Goal: Task Accomplishment & Management: Use online tool/utility

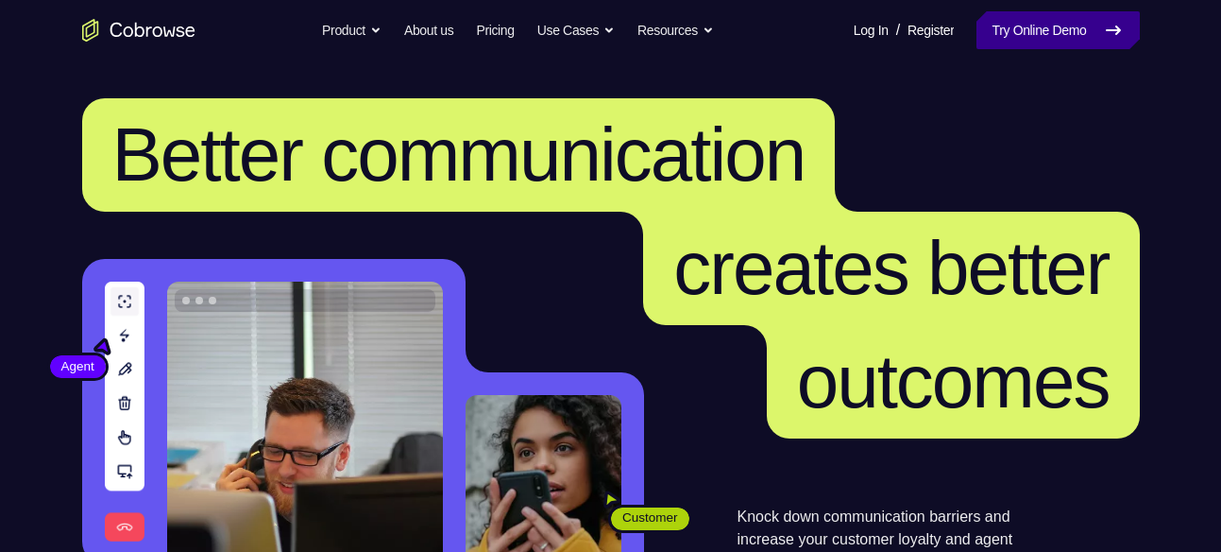
click at [1067, 25] on link "Try Online Demo" at bounding box center [1058, 30] width 162 height 38
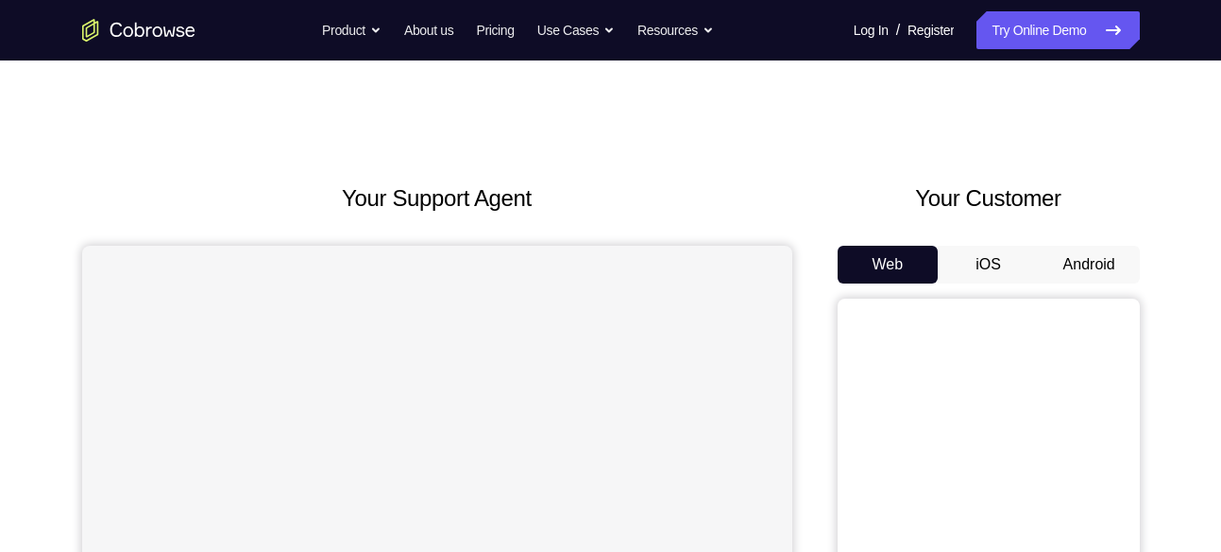
click at [1103, 258] on button "Android" at bounding box center [1089, 265] width 101 height 38
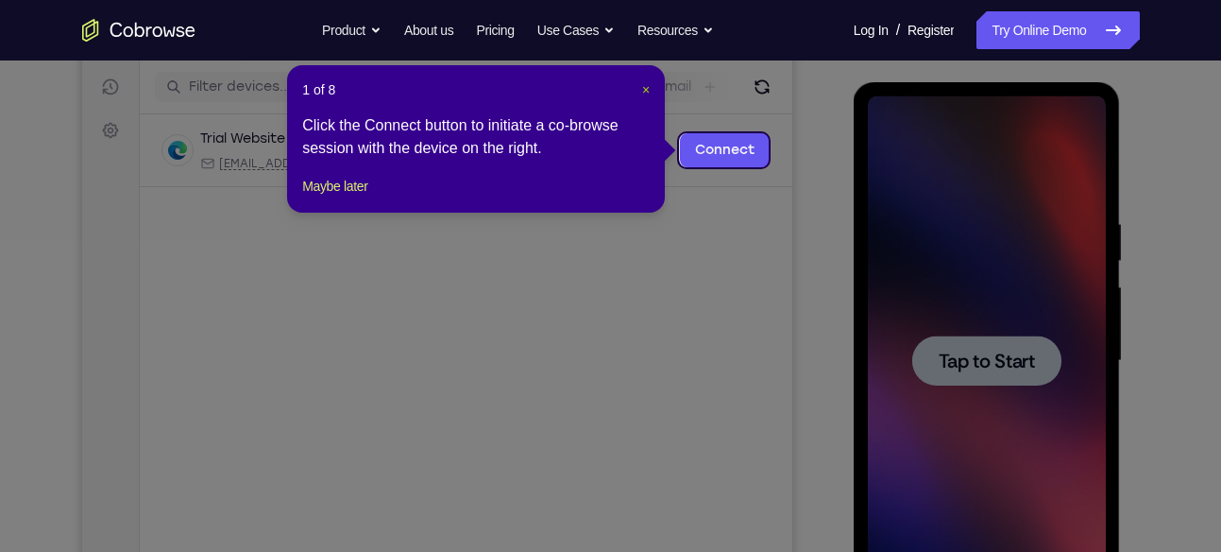
click at [644, 84] on span "×" at bounding box center [646, 89] width 8 height 15
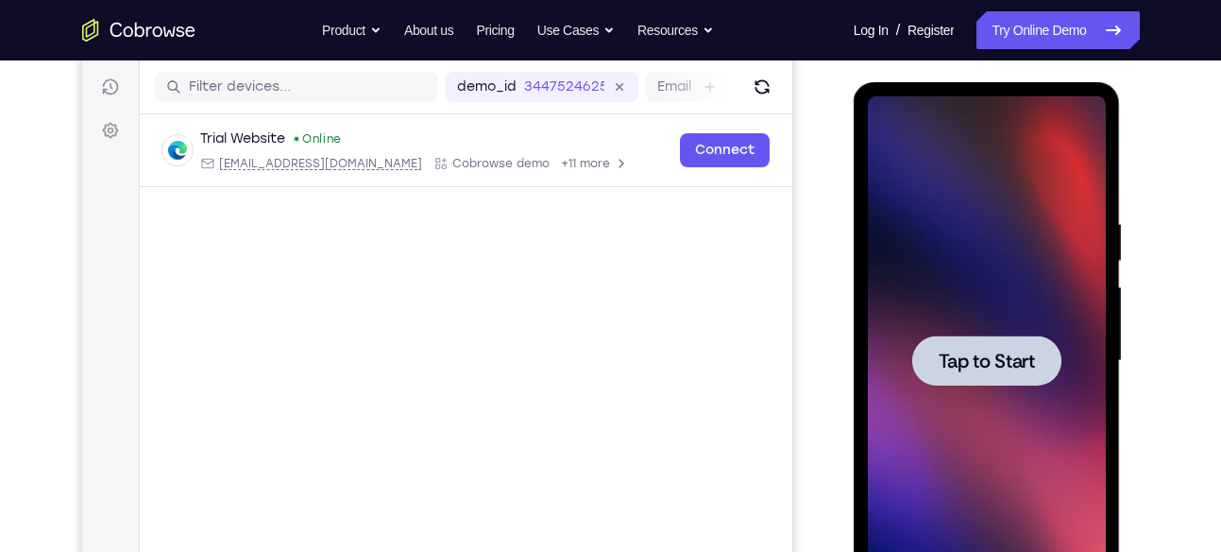
click at [955, 356] on span "Tap to Start" at bounding box center [987, 360] width 96 height 19
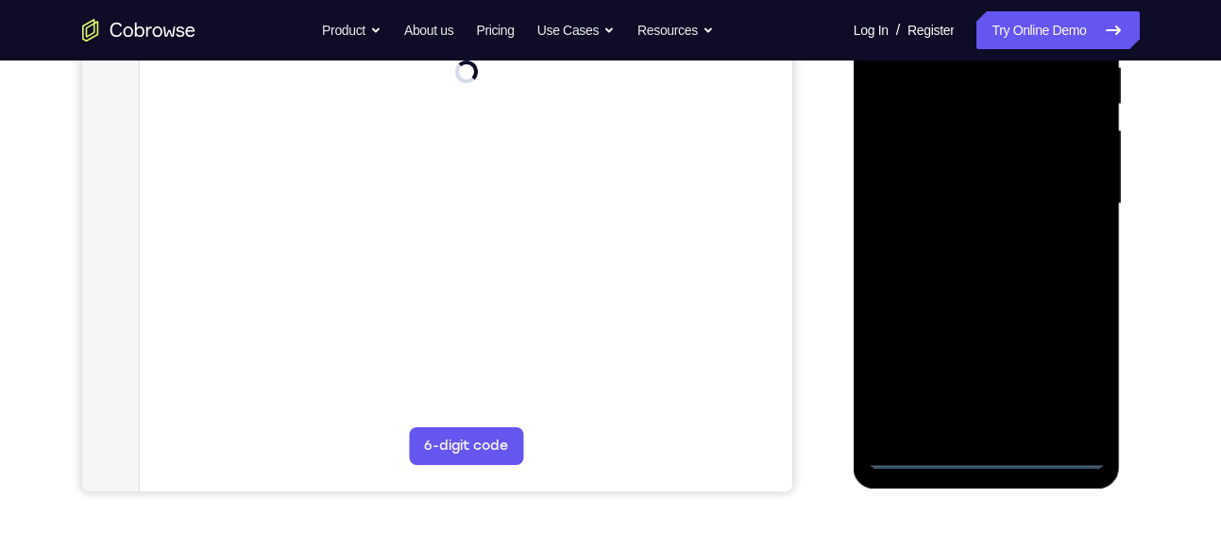
scroll to position [388, 0]
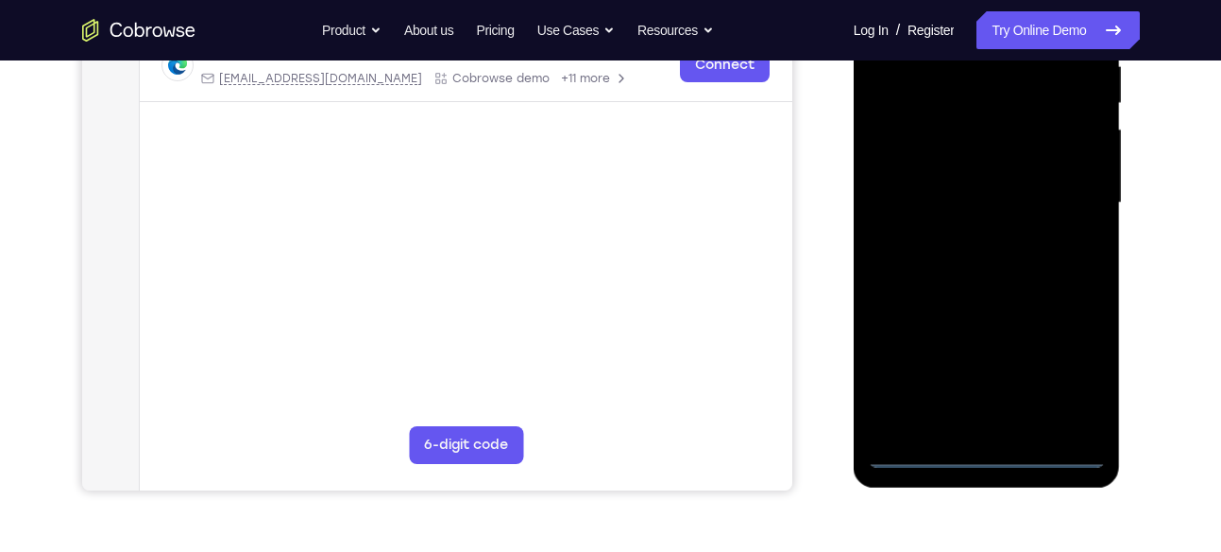
click at [996, 450] on div at bounding box center [987, 203] width 238 height 529
click at [1074, 361] on div at bounding box center [987, 203] width 238 height 529
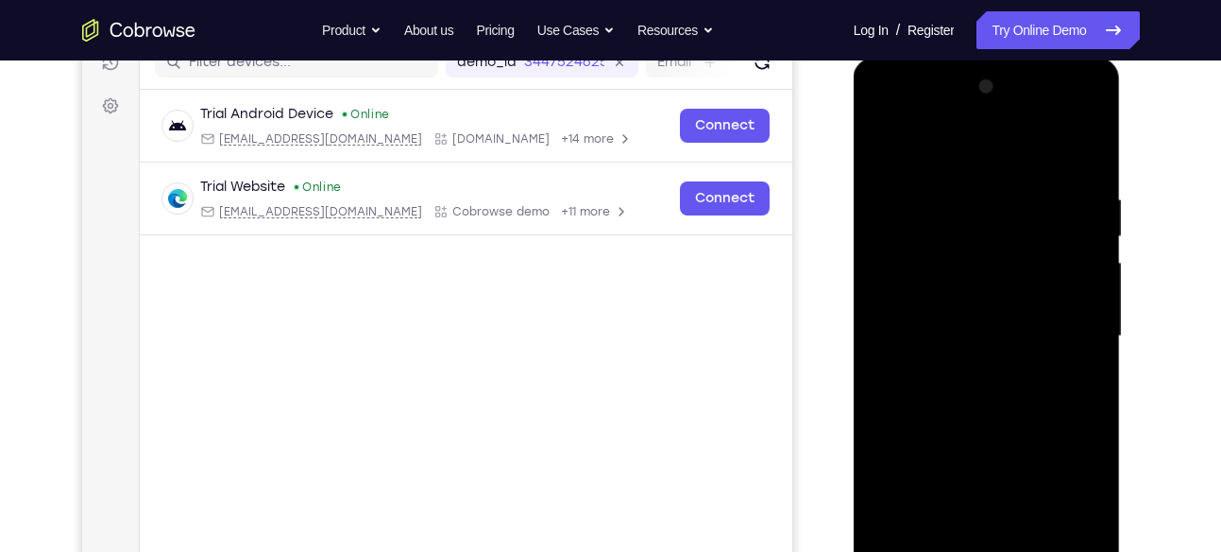
scroll to position [251, 0]
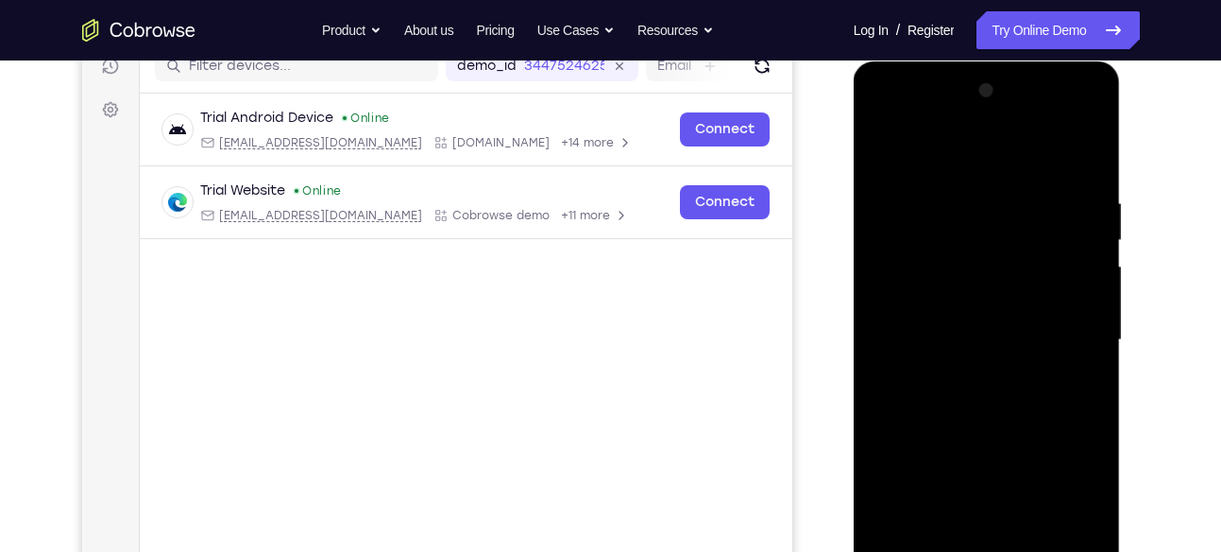
click at [900, 112] on div at bounding box center [987, 340] width 238 height 529
click at [1068, 338] on div at bounding box center [987, 340] width 238 height 529
click at [957, 374] on div at bounding box center [987, 340] width 238 height 529
click at [997, 311] on div at bounding box center [987, 340] width 238 height 529
drag, startPoint x: 925, startPoint y: 333, endPoint x: 1690, endPoint y: 293, distance: 766.1
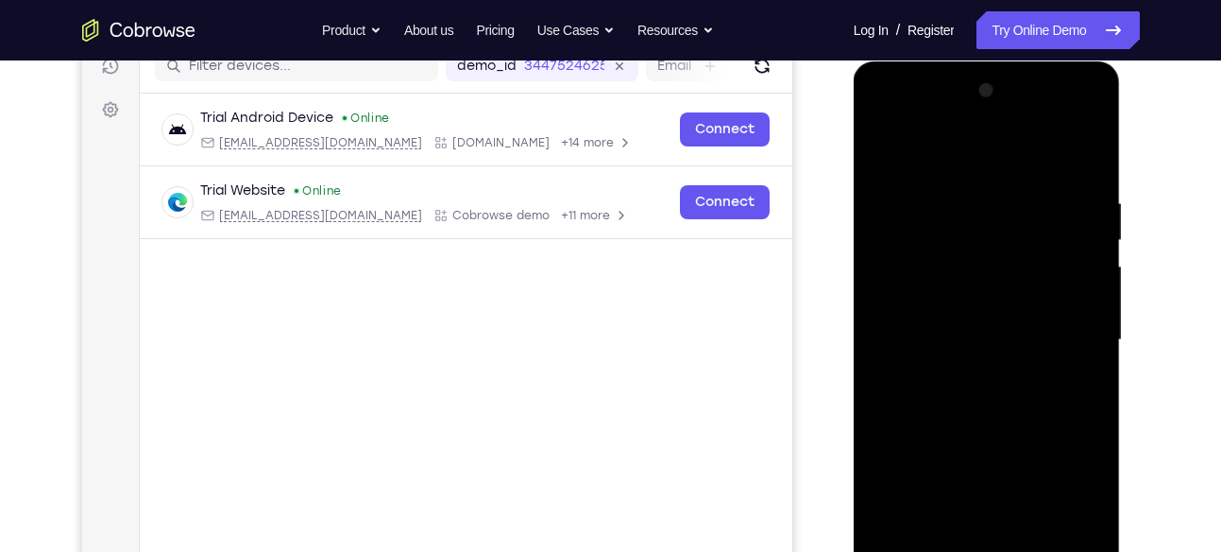
click at [925, 333] on div at bounding box center [987, 340] width 238 height 529
click at [941, 404] on div at bounding box center [987, 340] width 238 height 529
click at [990, 424] on div at bounding box center [987, 340] width 238 height 529
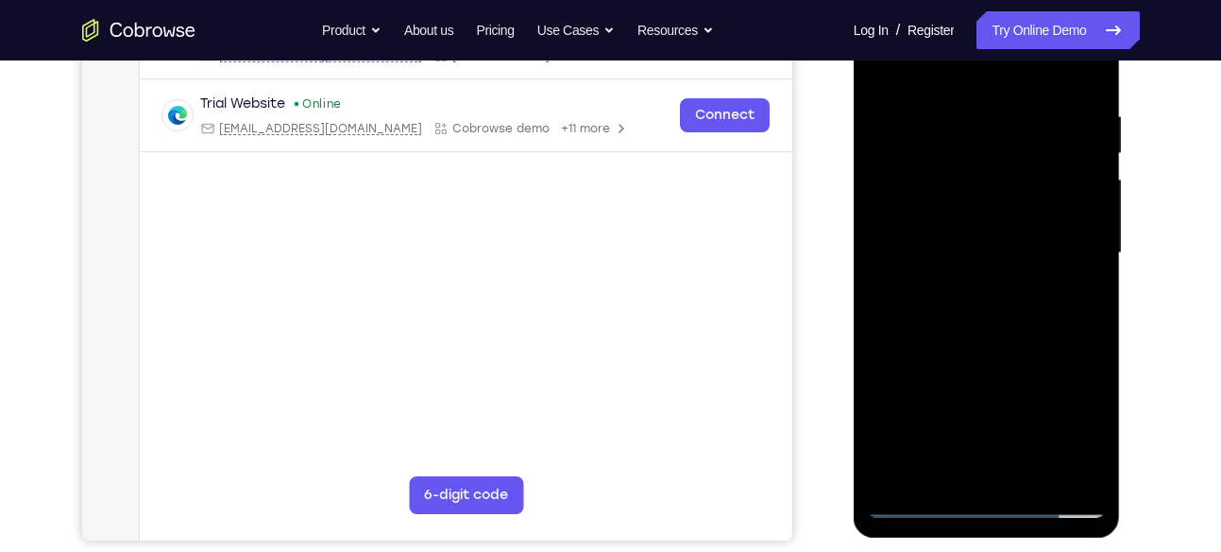
scroll to position [304, 0]
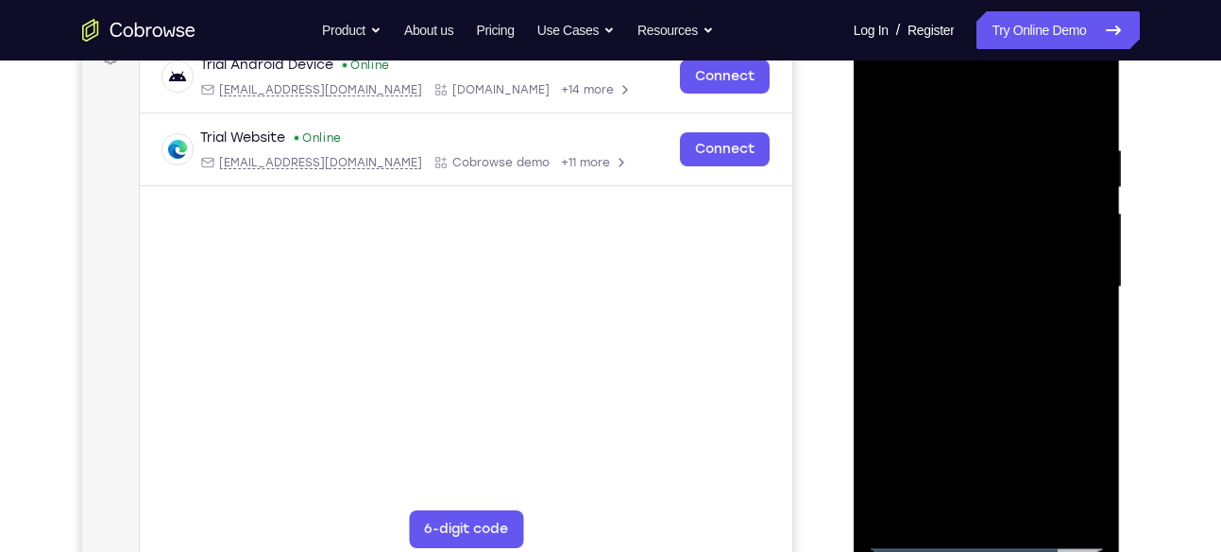
click at [945, 144] on div at bounding box center [987, 287] width 238 height 529
click at [1067, 98] on div at bounding box center [987, 287] width 238 height 529
click at [1093, 178] on div at bounding box center [987, 287] width 238 height 529
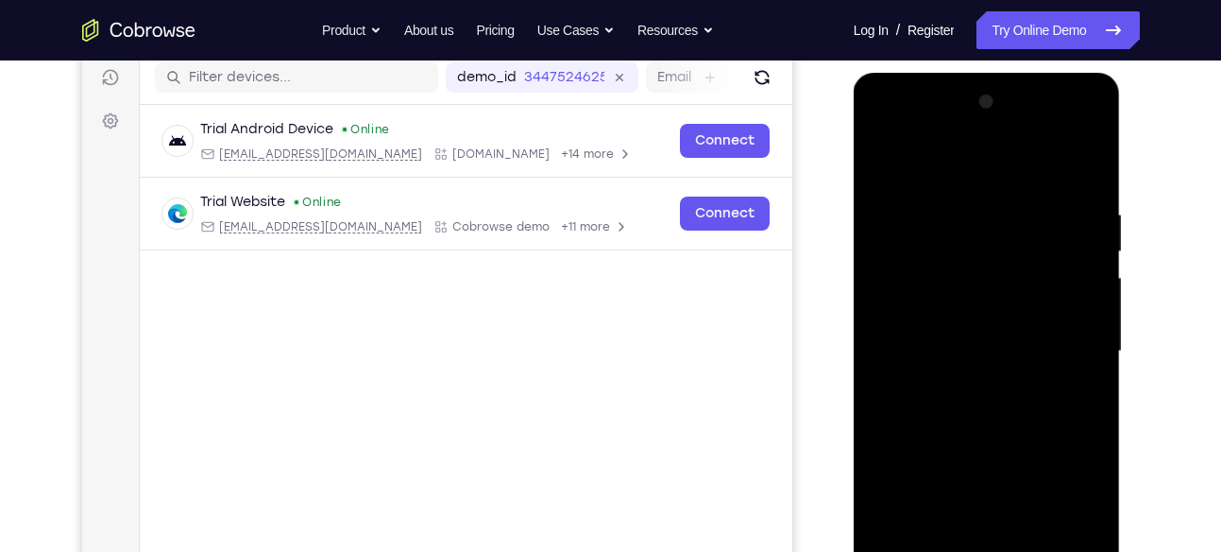
scroll to position [239, 0]
click at [1087, 247] on div at bounding box center [987, 352] width 238 height 529
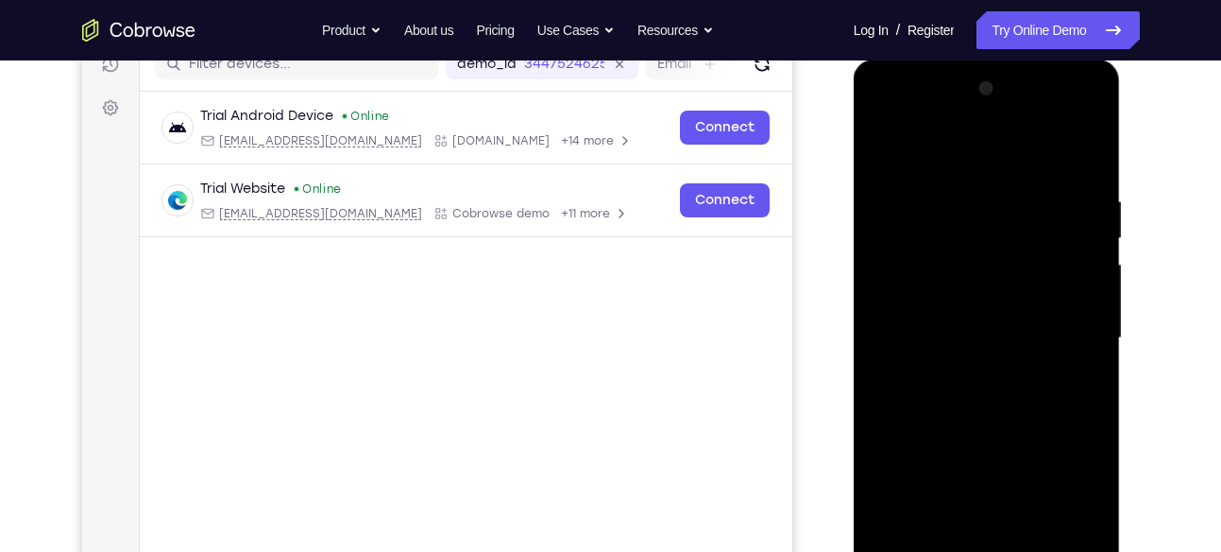
click at [1087, 256] on div at bounding box center [987, 338] width 238 height 529
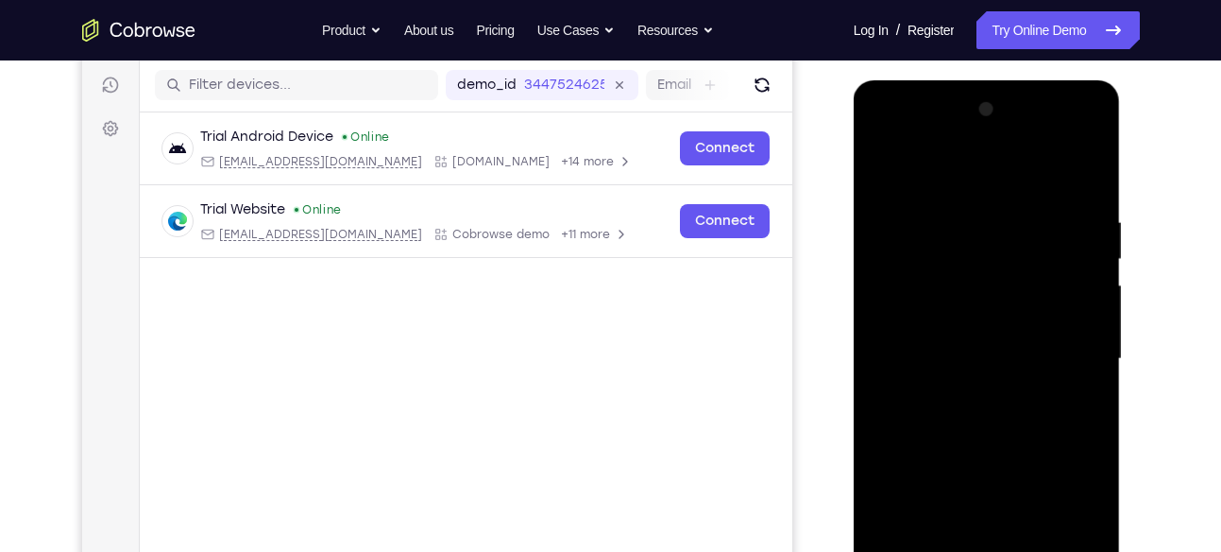
scroll to position [228, 0]
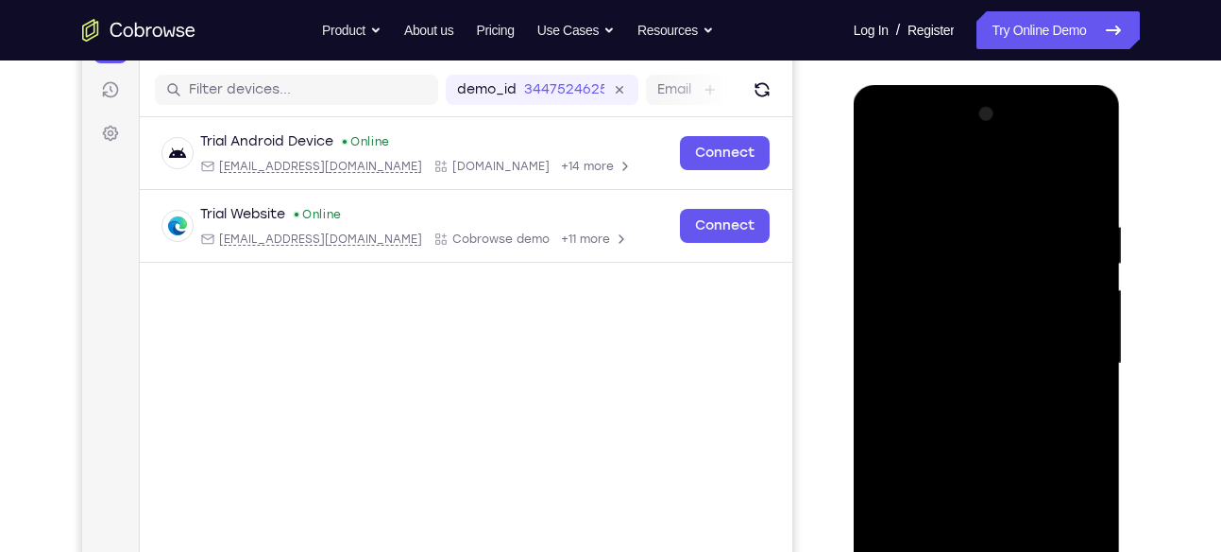
click at [1092, 259] on div at bounding box center [987, 363] width 238 height 529
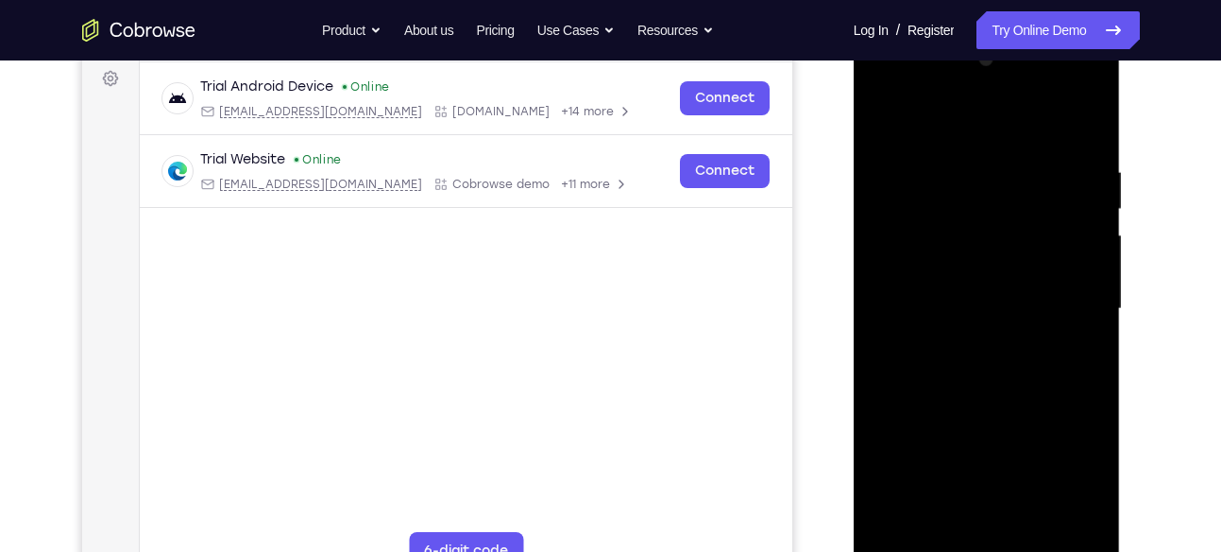
scroll to position [281, 0]
click at [1072, 242] on div at bounding box center [987, 309] width 238 height 529
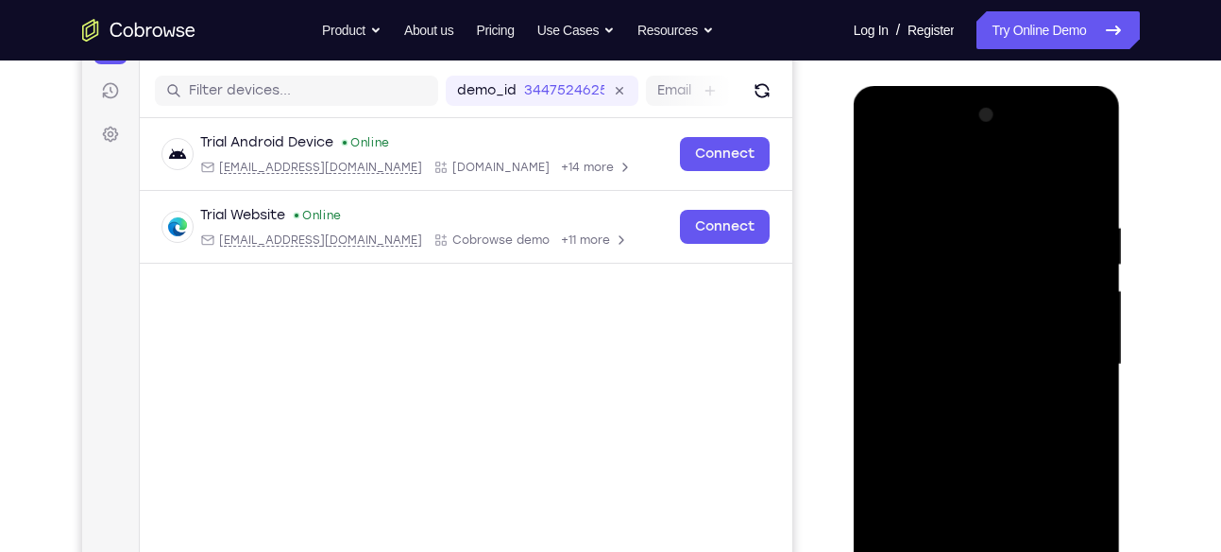
scroll to position [252, 0]
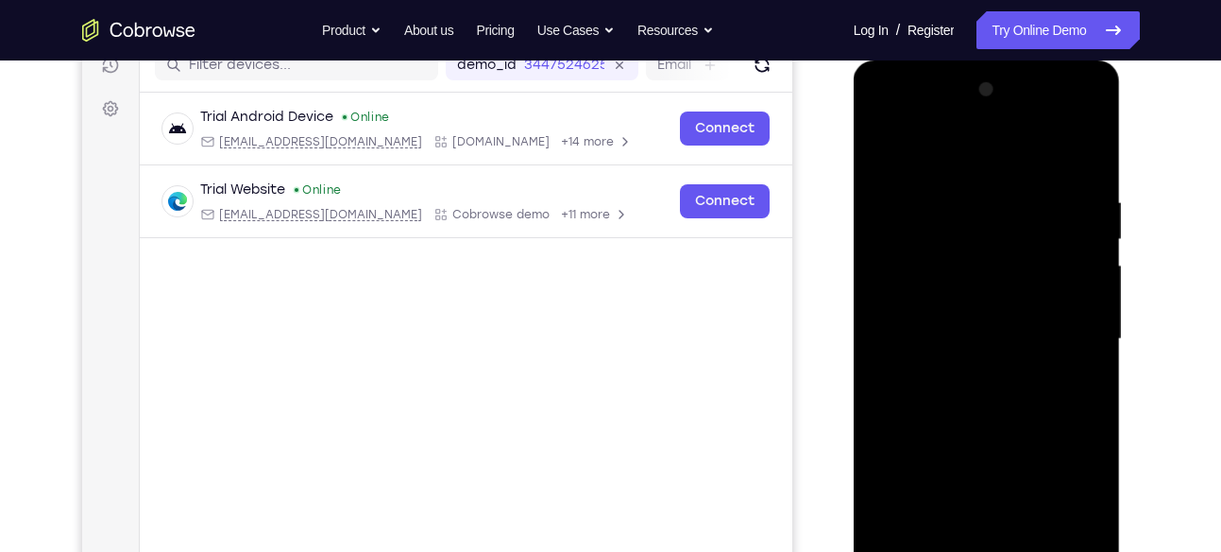
click at [1072, 243] on div at bounding box center [987, 339] width 238 height 529
click at [877, 268] on div at bounding box center [987, 339] width 238 height 529
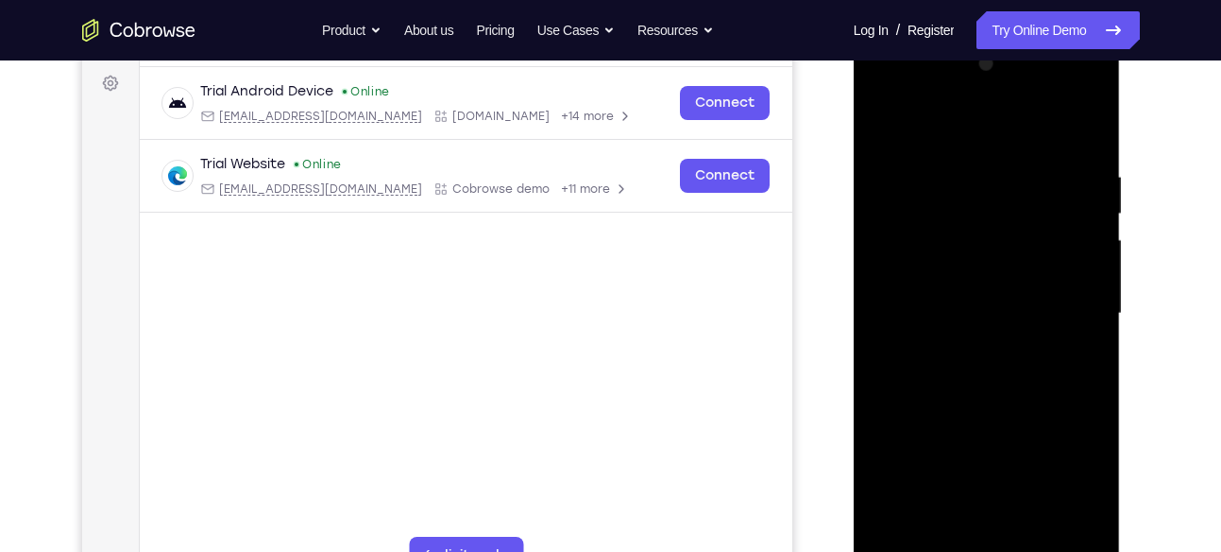
scroll to position [266, 0]
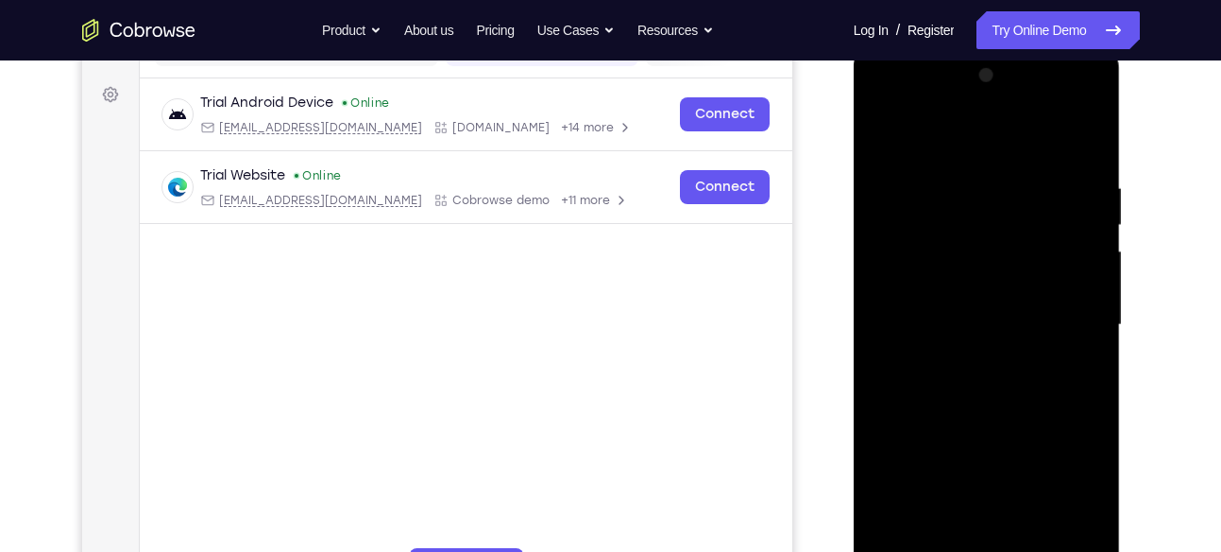
click at [1086, 264] on div at bounding box center [987, 324] width 238 height 529
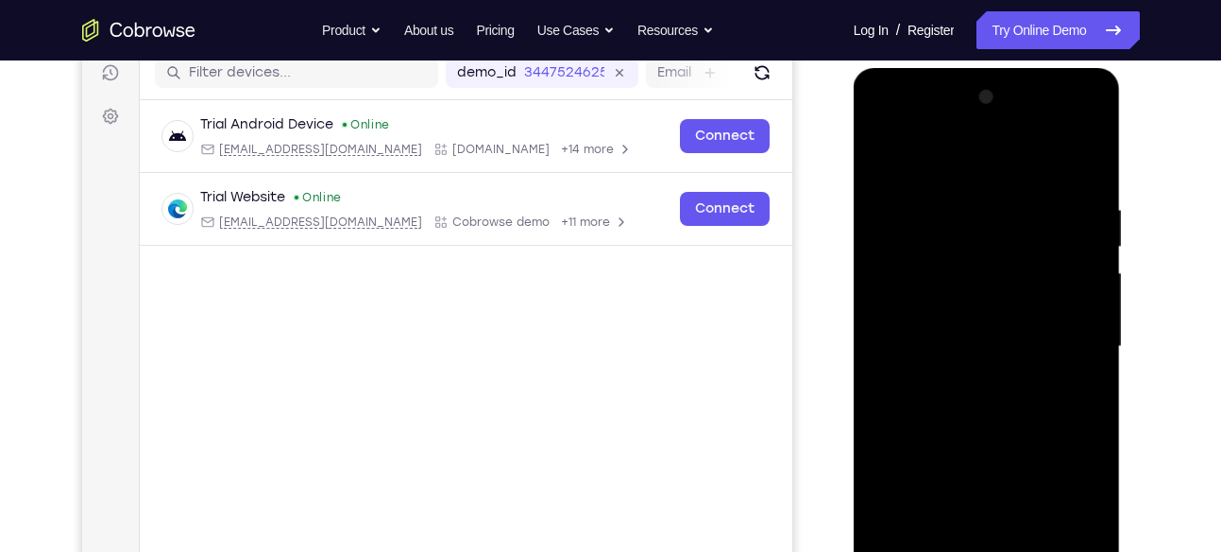
scroll to position [246, 0]
click at [881, 298] on div at bounding box center [987, 345] width 238 height 529
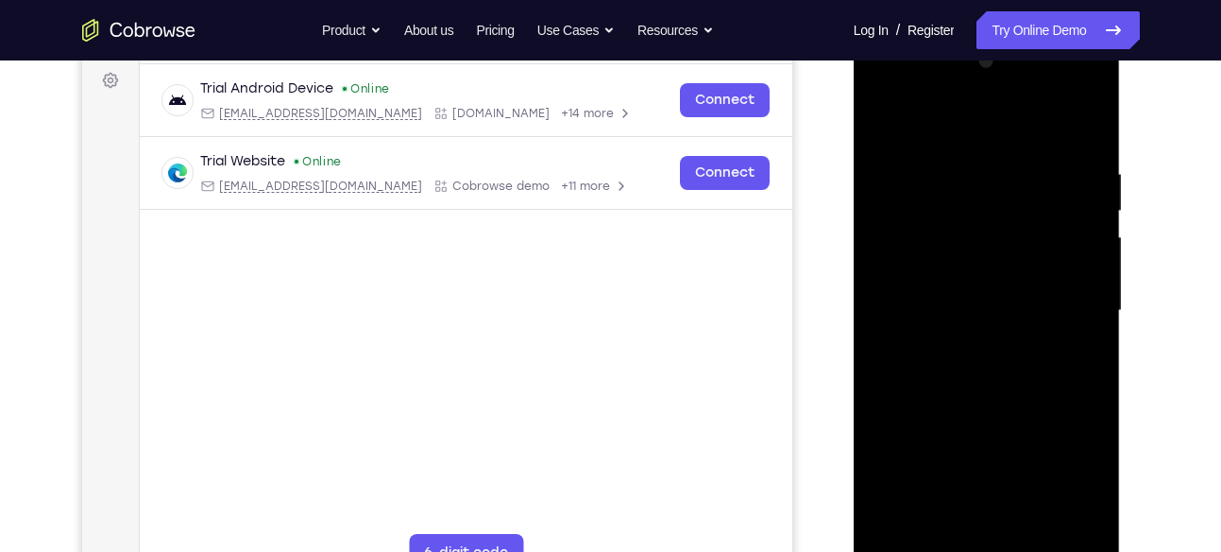
scroll to position [278, 0]
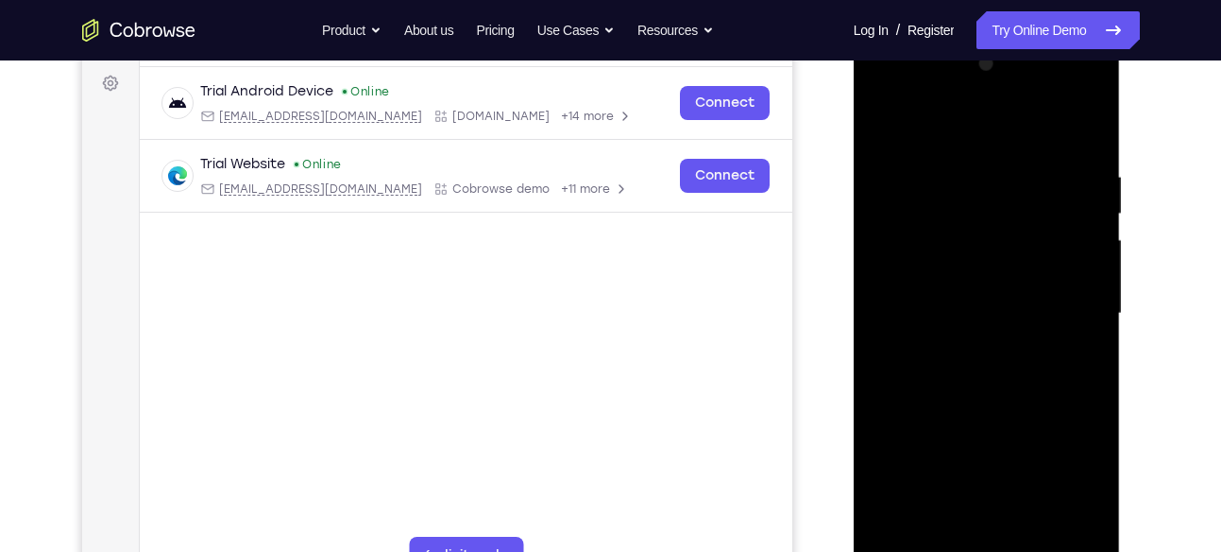
click at [1090, 281] on div at bounding box center [987, 313] width 238 height 529
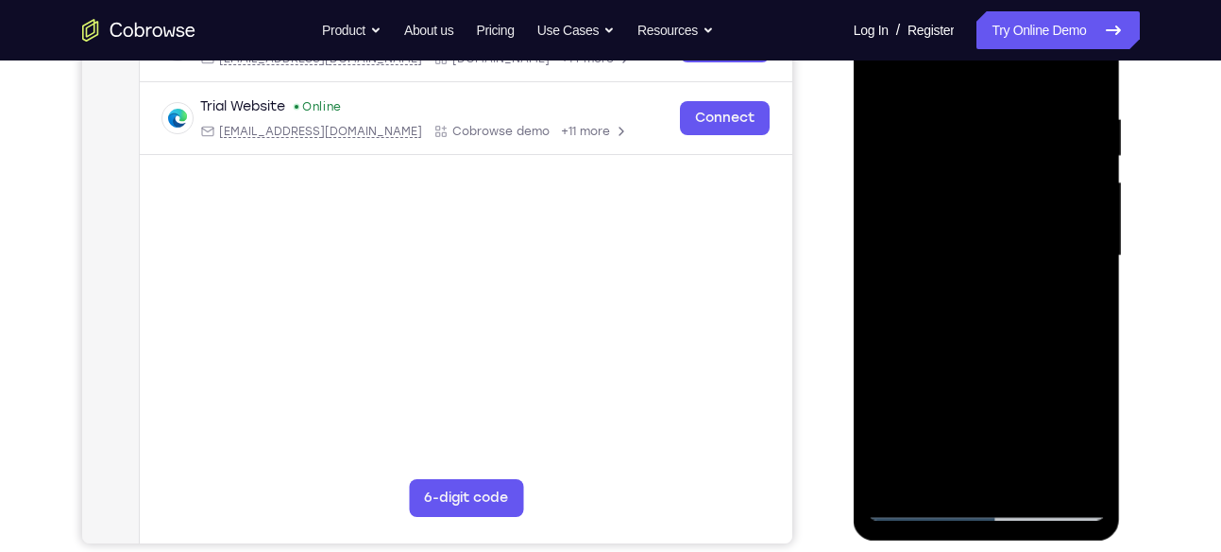
click at [1062, 470] on div at bounding box center [987, 255] width 238 height 529
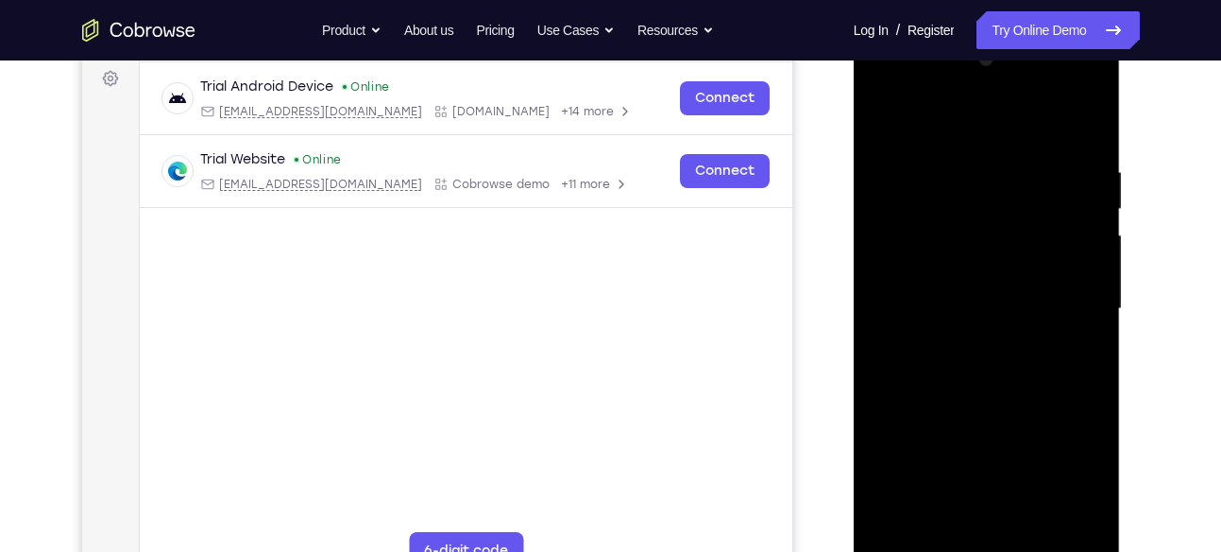
scroll to position [280, 0]
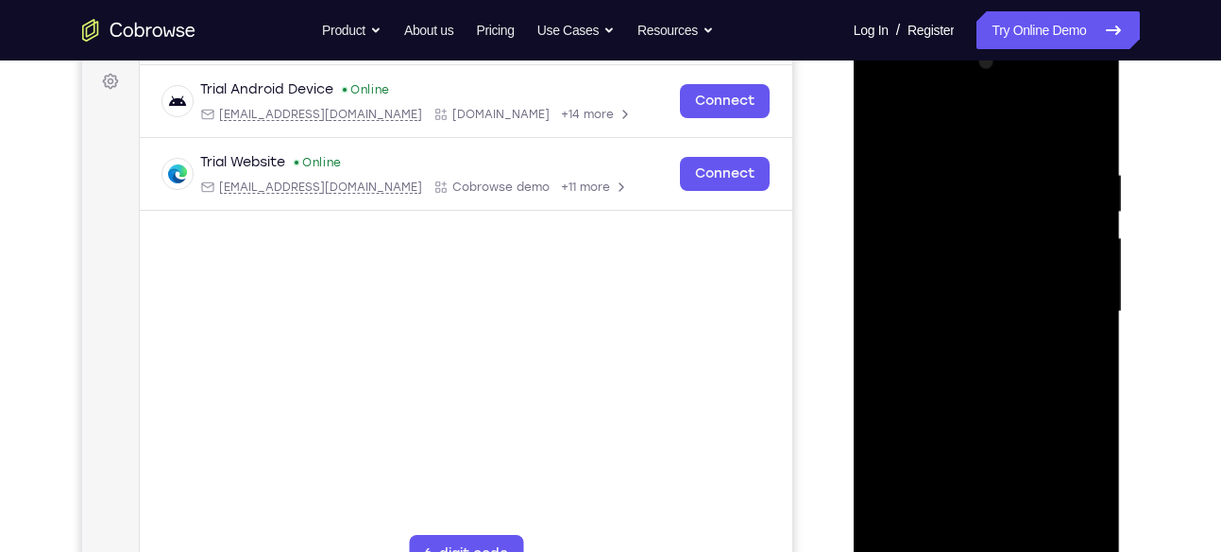
click at [1085, 285] on div at bounding box center [987, 311] width 238 height 529
click at [1095, 275] on div at bounding box center [987, 311] width 238 height 529
click at [1089, 267] on div at bounding box center [987, 311] width 238 height 529
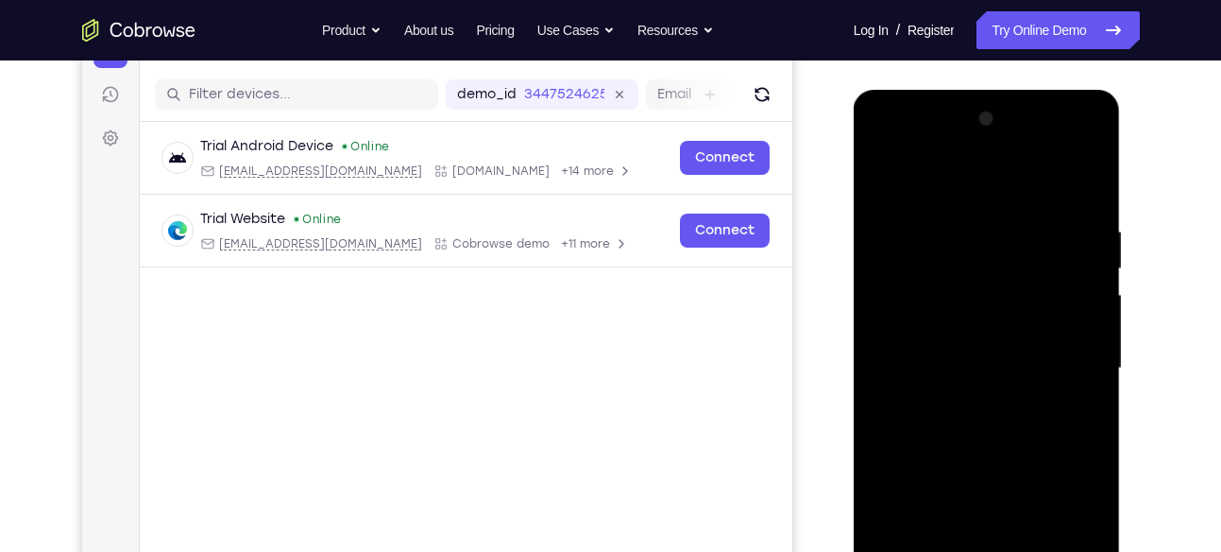
scroll to position [225, 0]
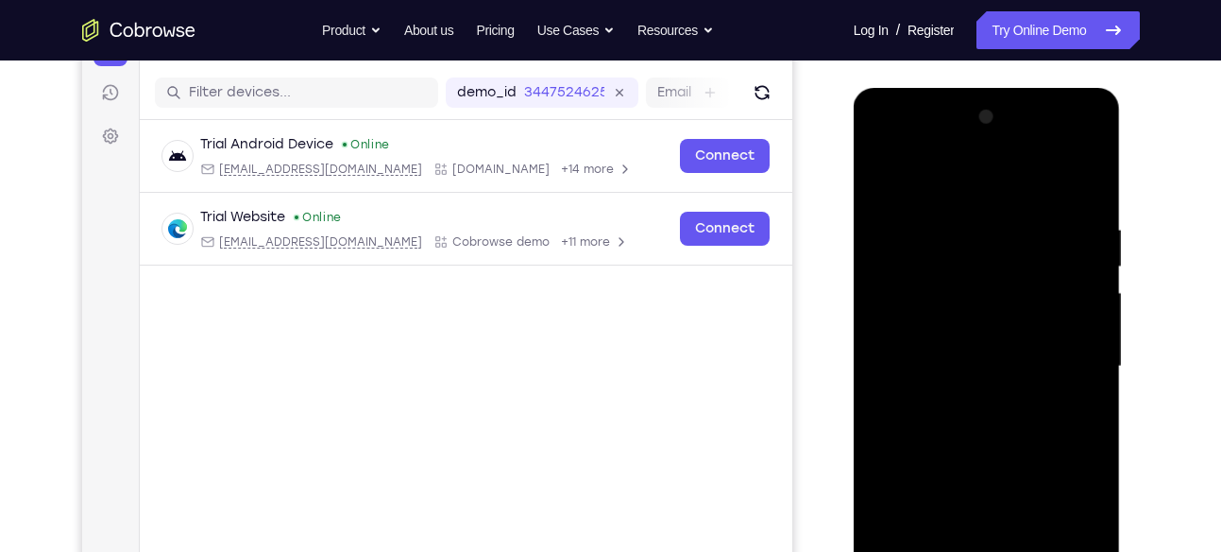
click at [877, 333] on div at bounding box center [987, 366] width 238 height 529
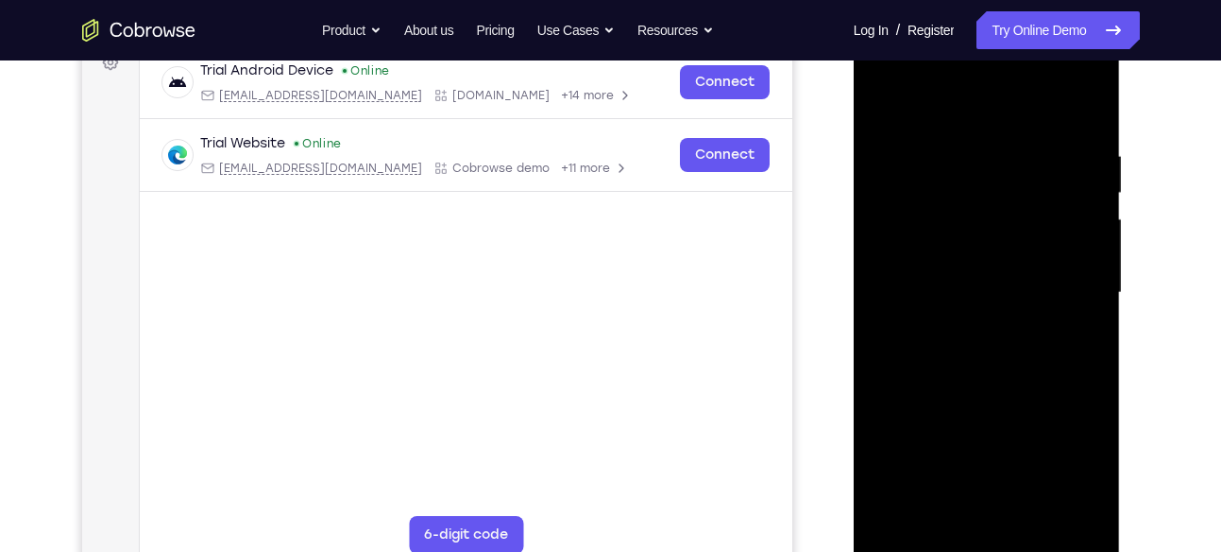
click at [1061, 503] on div at bounding box center [987, 292] width 238 height 529
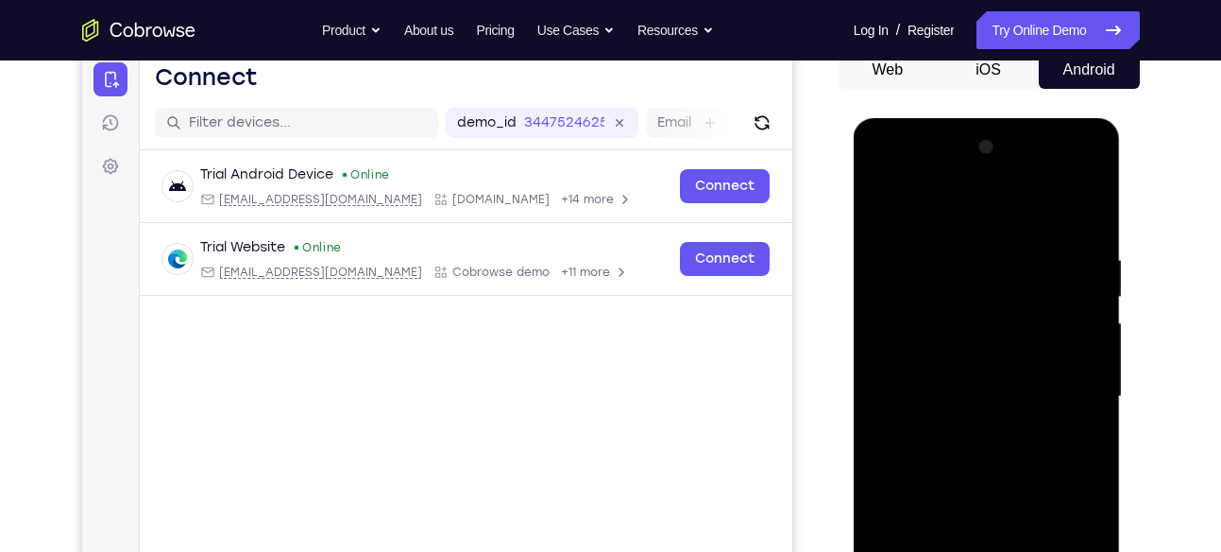
scroll to position [170, 0]
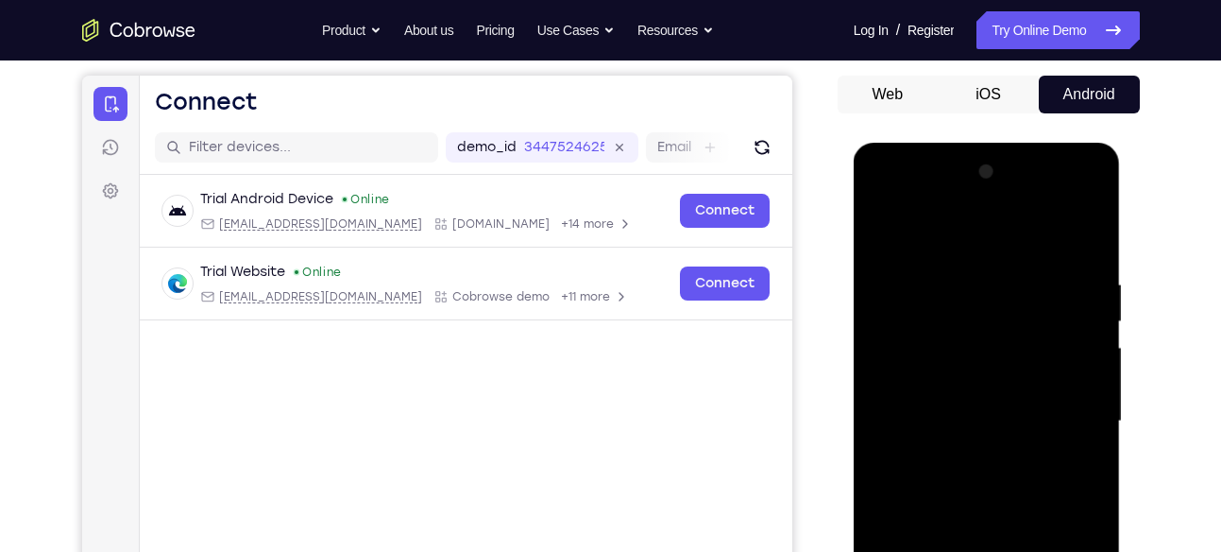
click at [1097, 299] on div at bounding box center [987, 421] width 238 height 529
click at [1087, 309] on div at bounding box center [987, 421] width 238 height 529
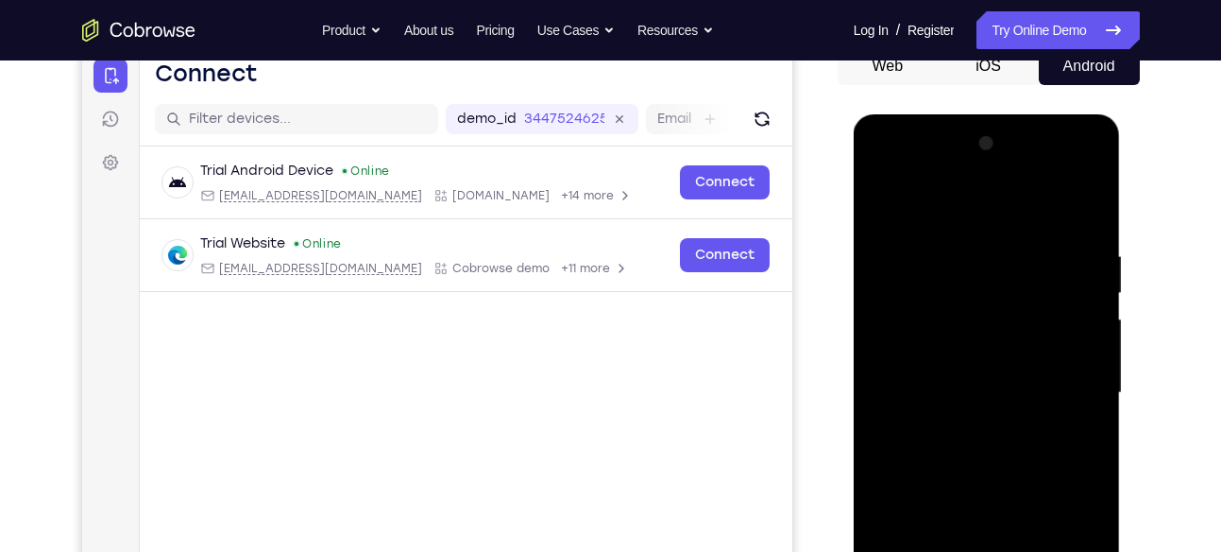
scroll to position [196, 0]
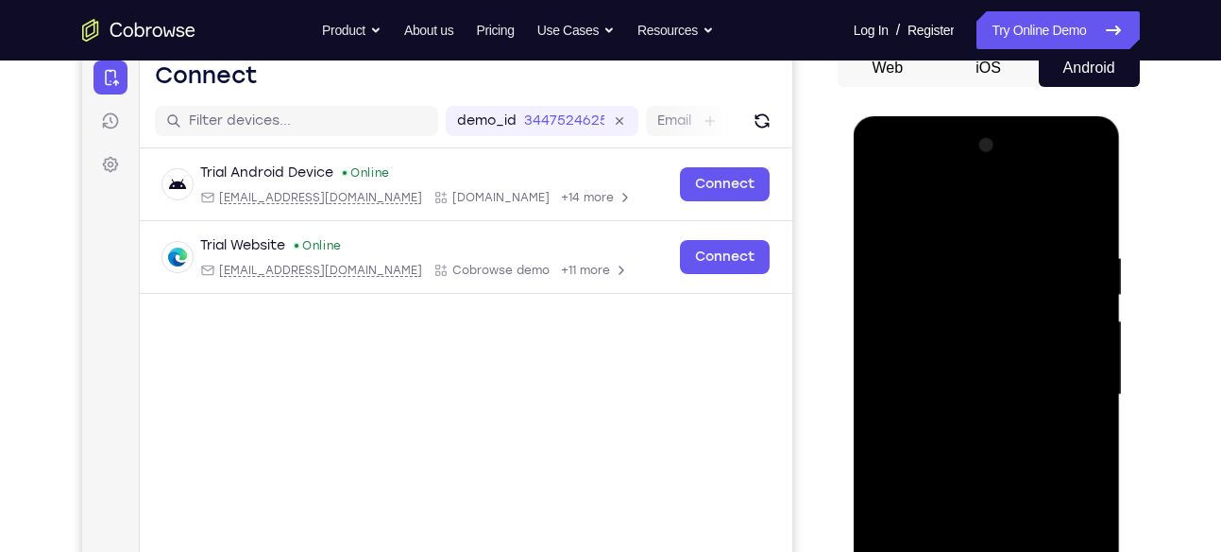
click at [1094, 324] on div at bounding box center [987, 394] width 238 height 529
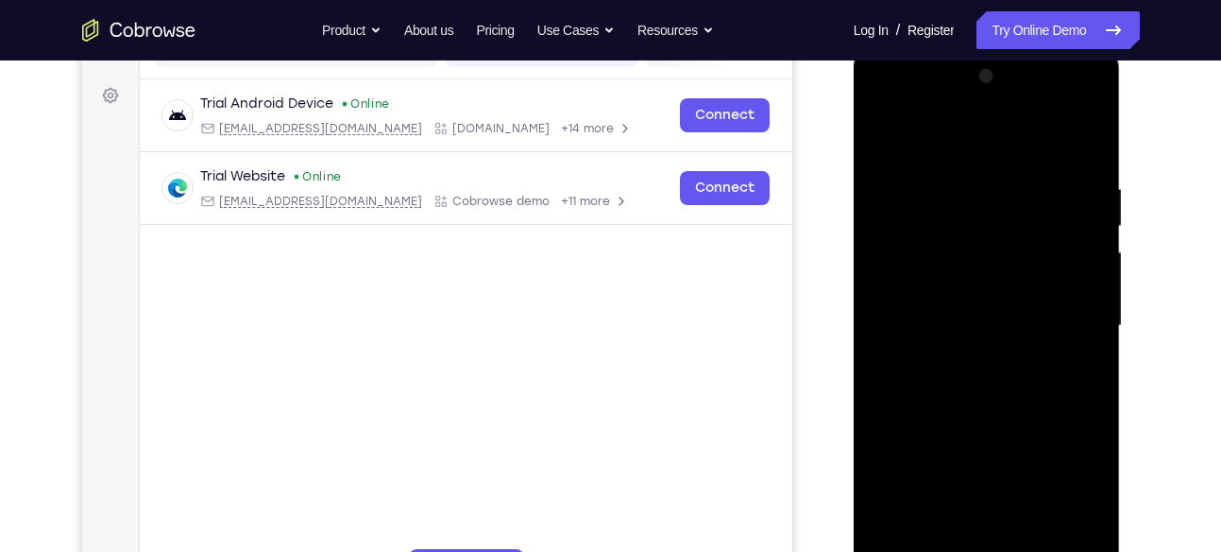
click at [1094, 324] on div at bounding box center [987, 325] width 238 height 529
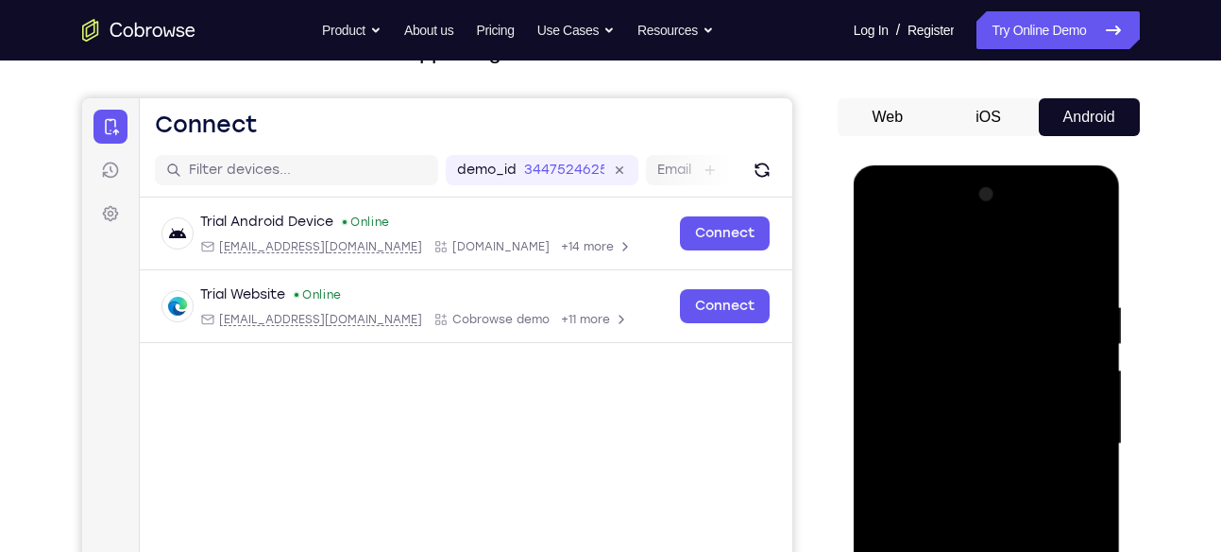
scroll to position [146, 0]
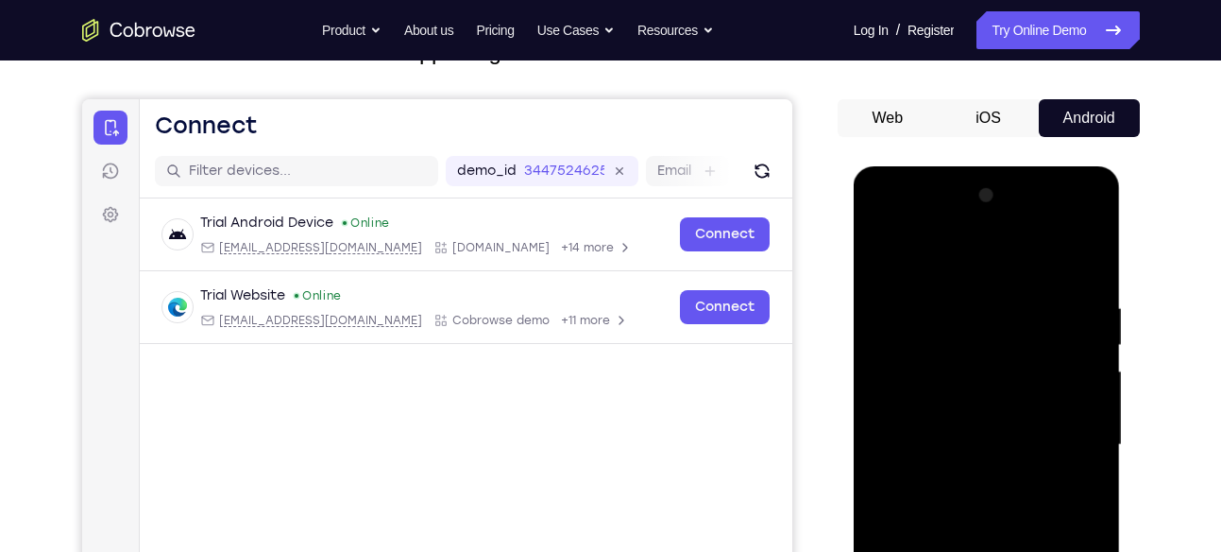
click at [1088, 324] on div at bounding box center [987, 444] width 238 height 529
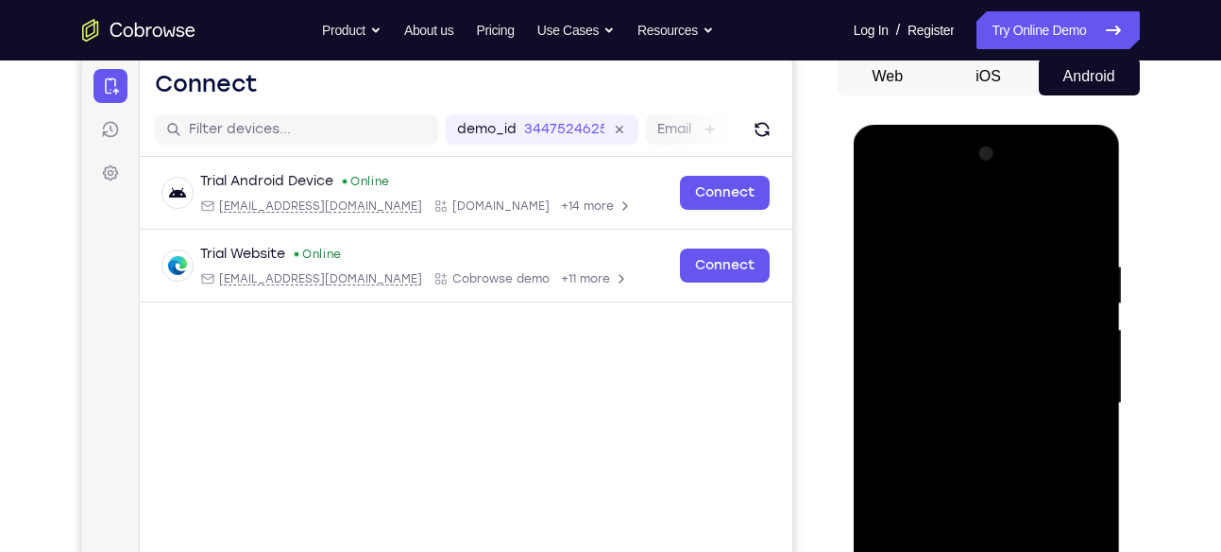
click at [1088, 324] on div at bounding box center [987, 403] width 238 height 529
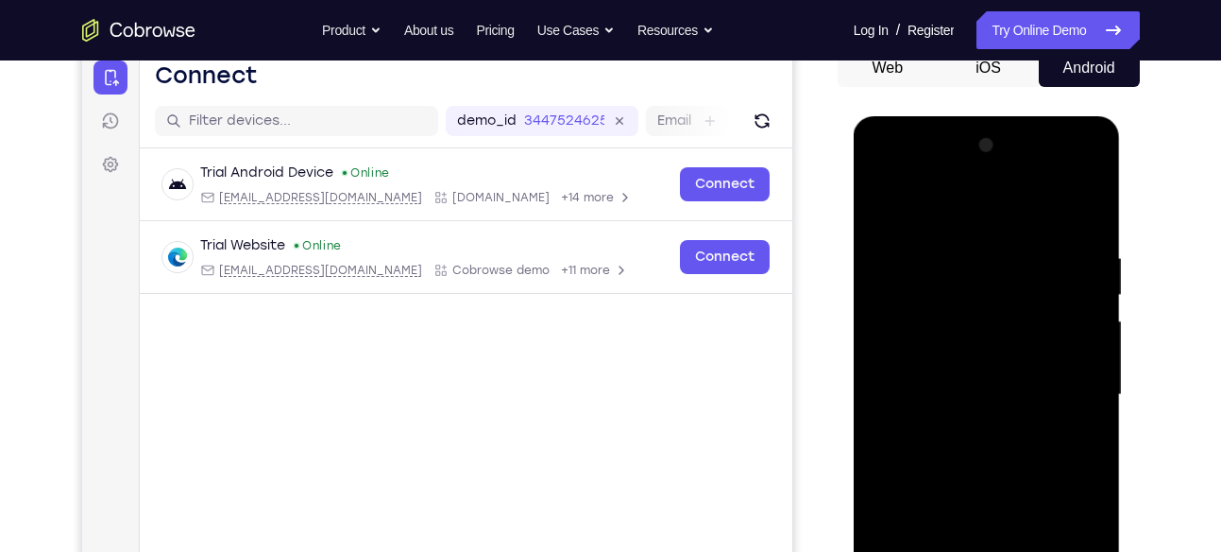
scroll to position [137, 0]
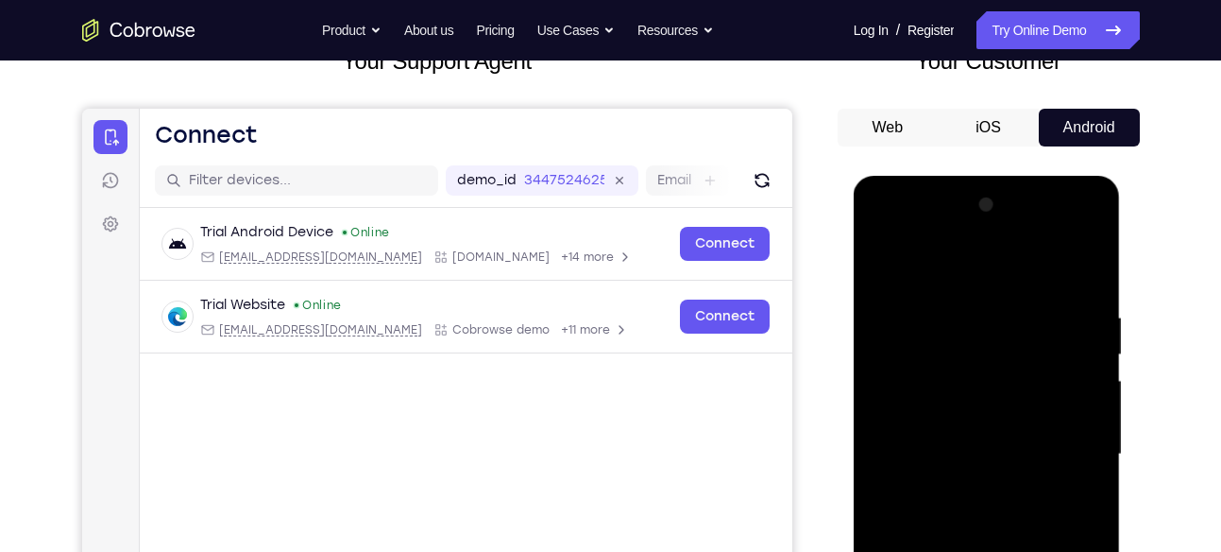
click at [1093, 335] on div at bounding box center [987, 454] width 238 height 529
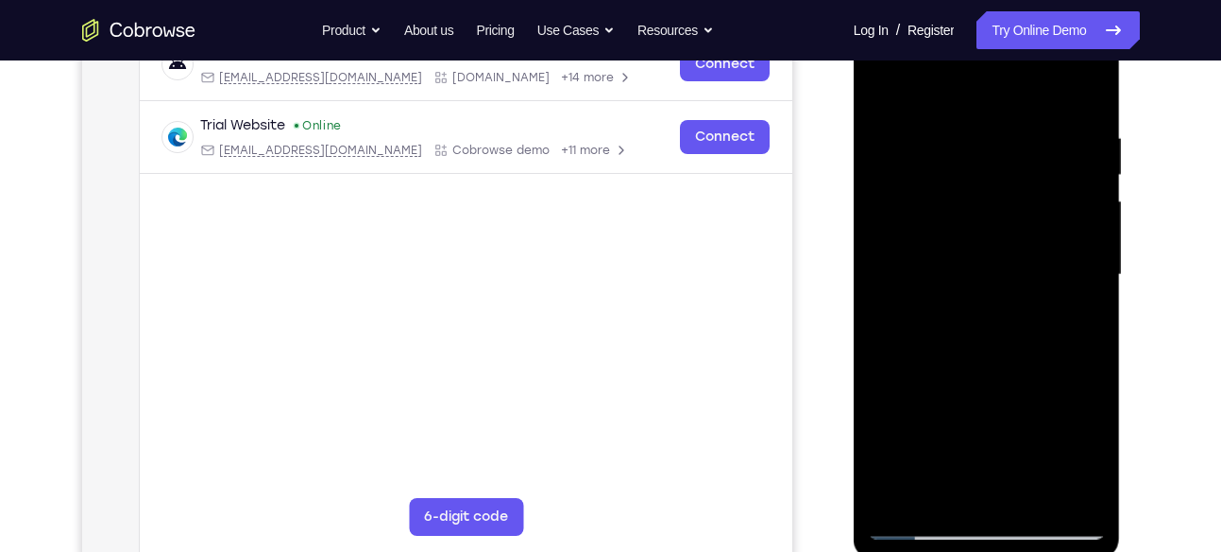
scroll to position [316, 0]
click at [1093, 335] on div at bounding box center [987, 274] width 238 height 529
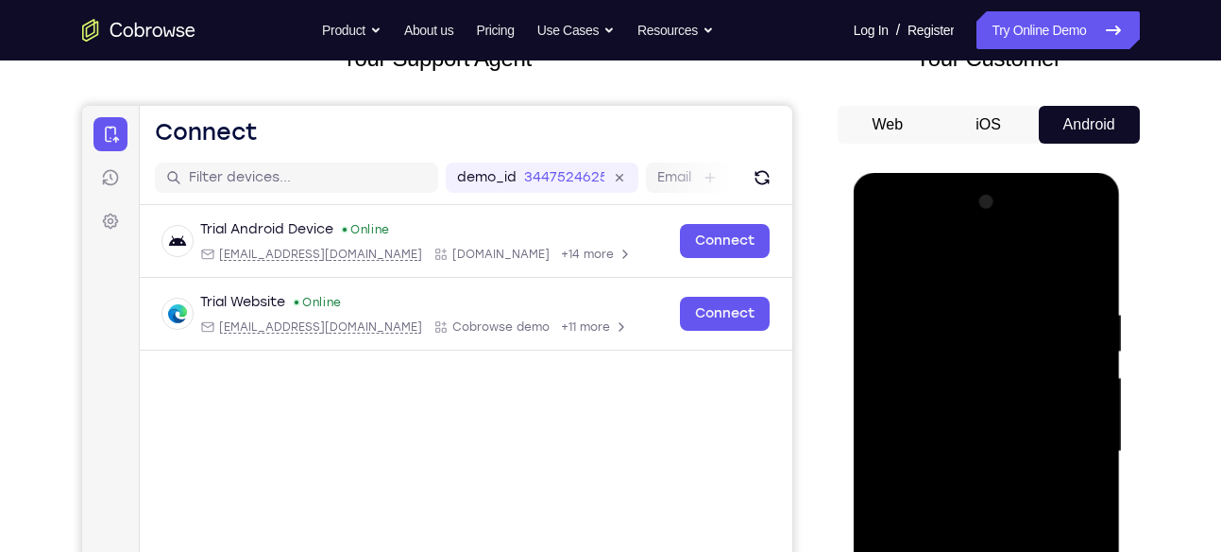
scroll to position [137, 0]
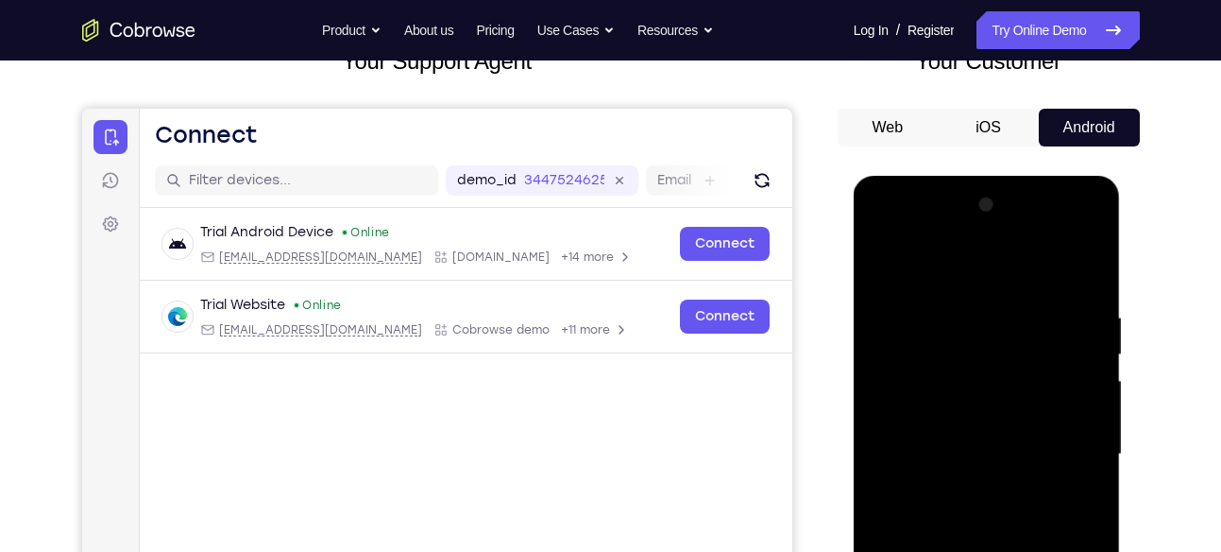
click at [1093, 335] on div at bounding box center [987, 454] width 238 height 529
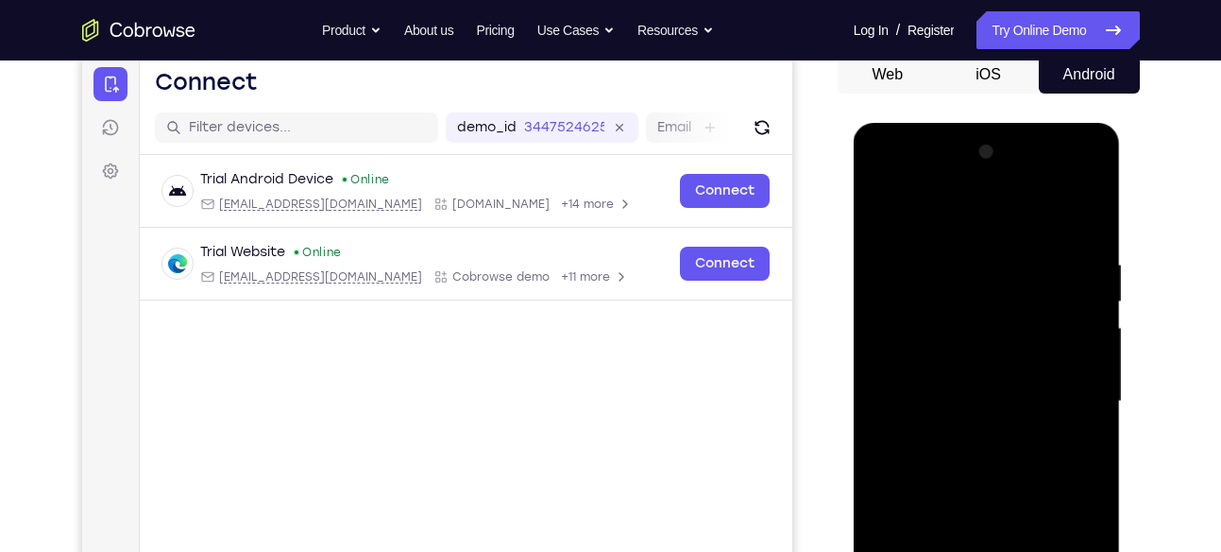
scroll to position [195, 0]
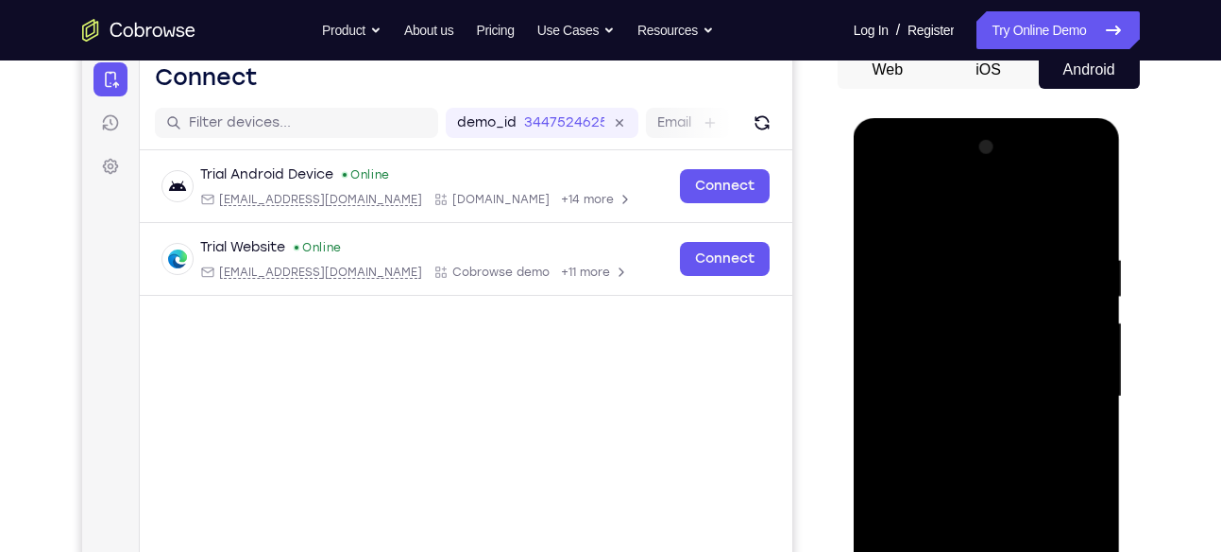
click at [1093, 335] on div at bounding box center [987, 396] width 238 height 529
click at [1083, 216] on div at bounding box center [987, 396] width 238 height 529
drag, startPoint x: 1041, startPoint y: 389, endPoint x: 1030, endPoint y: 230, distance: 160.0
click at [1030, 230] on div at bounding box center [987, 396] width 238 height 529
click at [1085, 324] on div at bounding box center [987, 396] width 238 height 529
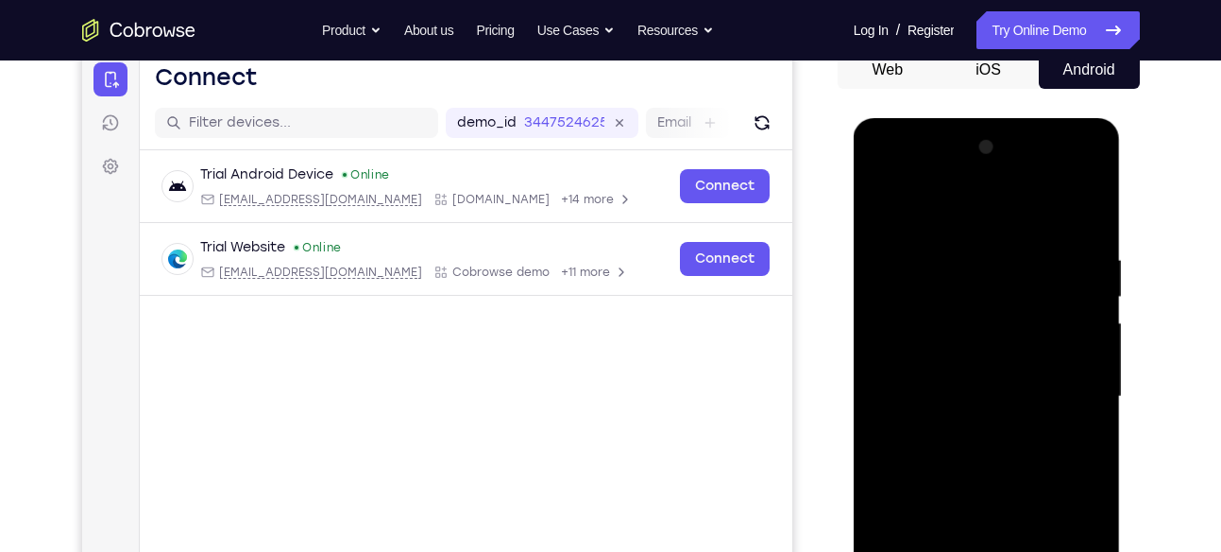
click at [1018, 378] on div at bounding box center [987, 396] width 238 height 529
click at [1091, 324] on div at bounding box center [987, 396] width 238 height 529
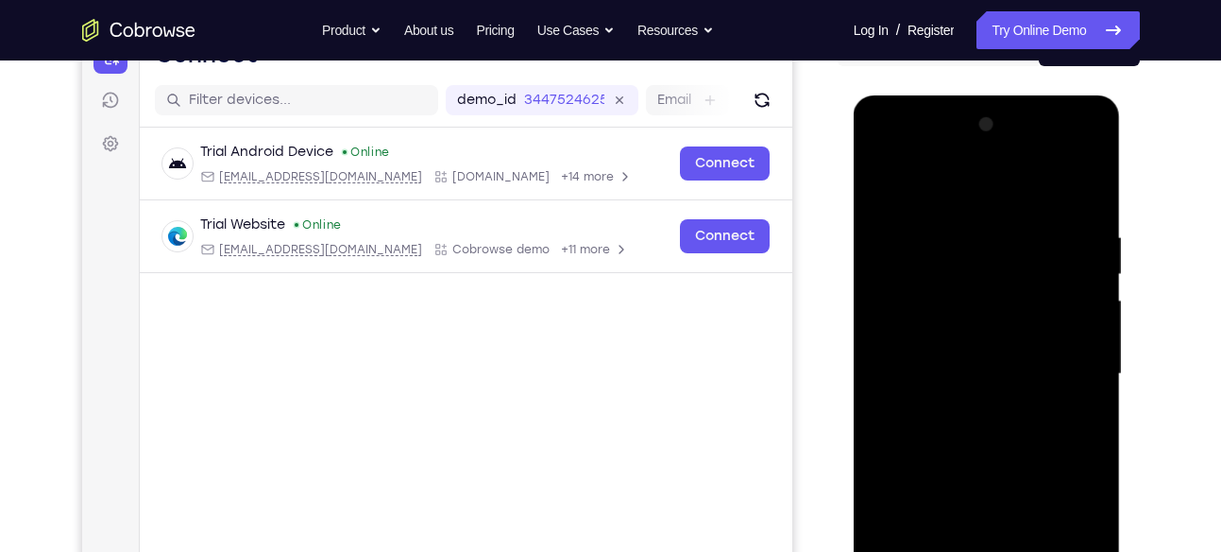
scroll to position [216, 0]
click at [881, 306] on div at bounding box center [987, 375] width 238 height 529
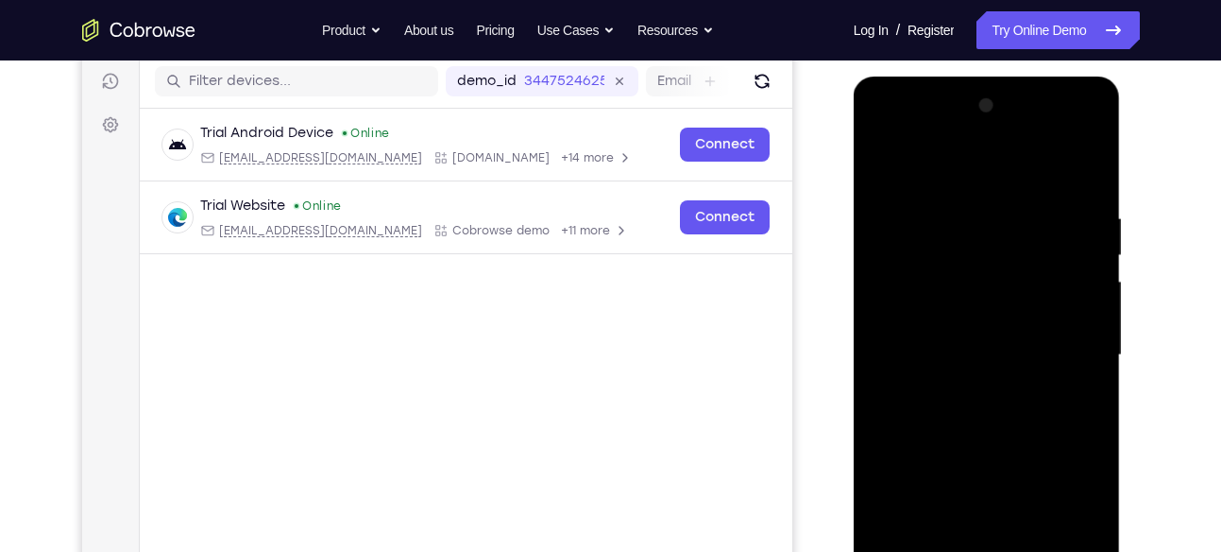
scroll to position [240, 0]
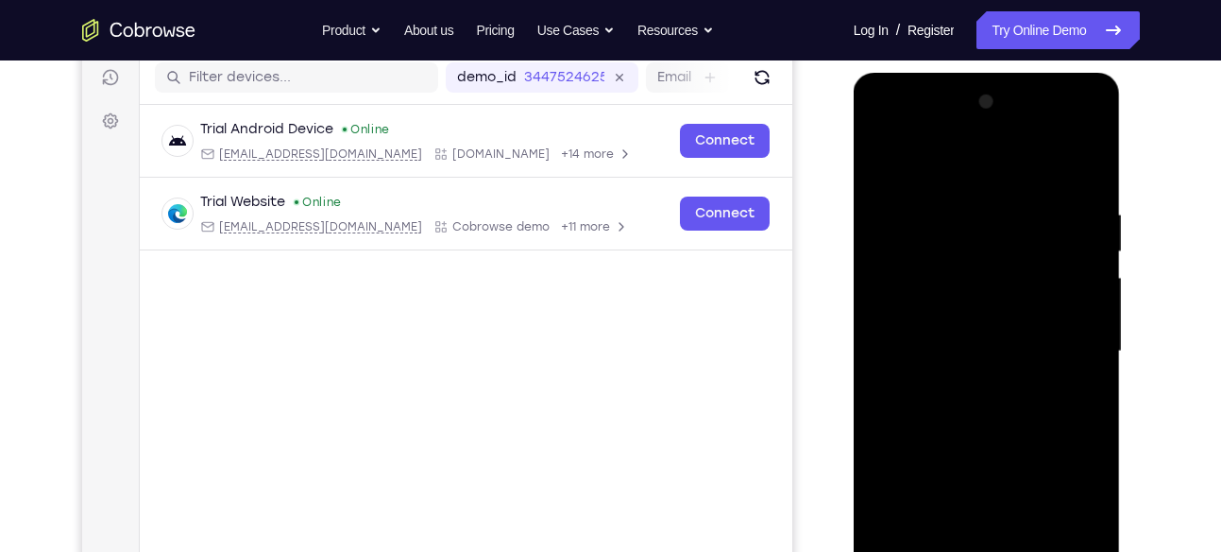
drag, startPoint x: 1003, startPoint y: 365, endPoint x: 1001, endPoint y: 262, distance: 103.0
click at [1001, 262] on div at bounding box center [987, 351] width 238 height 529
click at [884, 351] on div at bounding box center [987, 351] width 238 height 529
drag, startPoint x: 964, startPoint y: 371, endPoint x: 961, endPoint y: 264, distance: 107.7
click at [961, 264] on div at bounding box center [987, 351] width 238 height 529
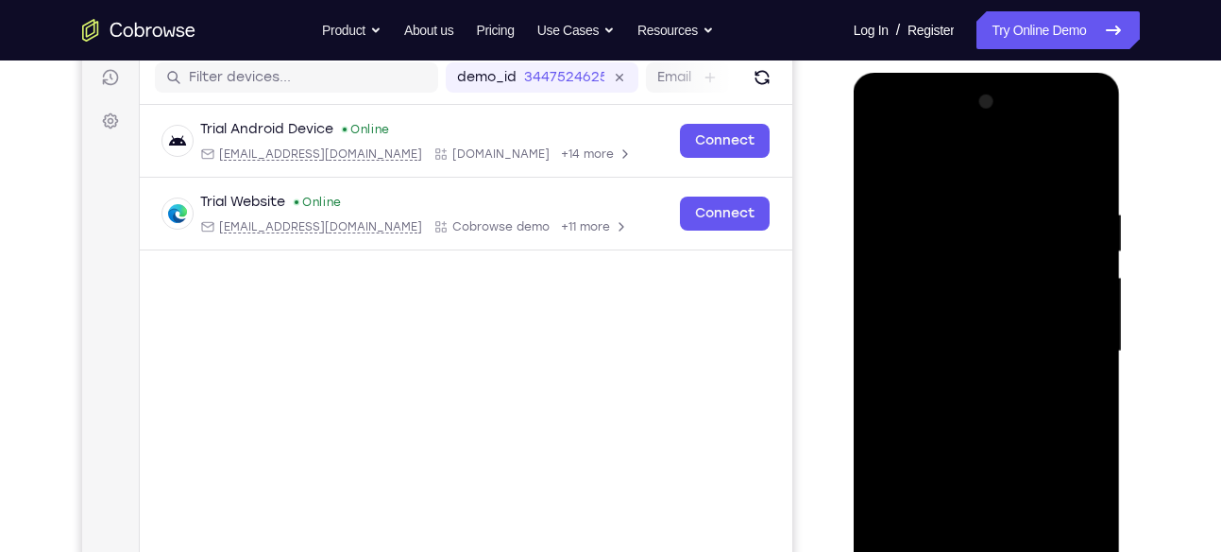
drag, startPoint x: 1043, startPoint y: 367, endPoint x: 1027, endPoint y: 181, distance: 186.8
click at [1027, 181] on div at bounding box center [987, 351] width 238 height 529
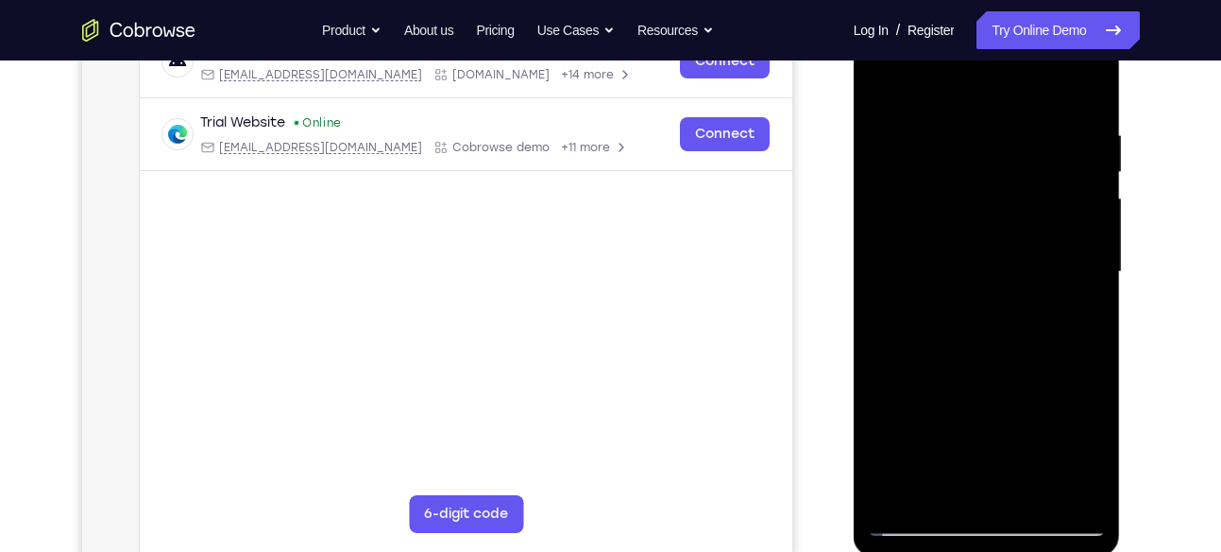
scroll to position [324, 0]
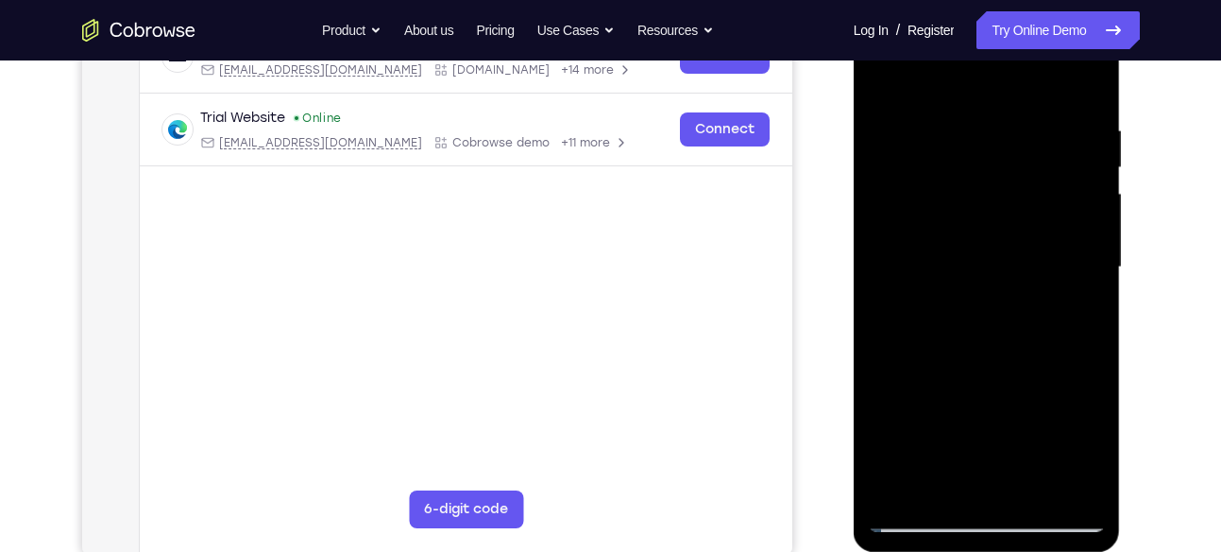
drag, startPoint x: 1009, startPoint y: 259, endPoint x: 1014, endPoint y: 153, distance: 105.9
click at [1014, 153] on div at bounding box center [987, 267] width 238 height 529
drag, startPoint x: 1014, startPoint y: 382, endPoint x: 1030, endPoint y: 223, distance: 159.5
click at [1030, 223] on div at bounding box center [987, 267] width 238 height 529
drag, startPoint x: 1029, startPoint y: 378, endPoint x: 1030, endPoint y: 197, distance: 180.4
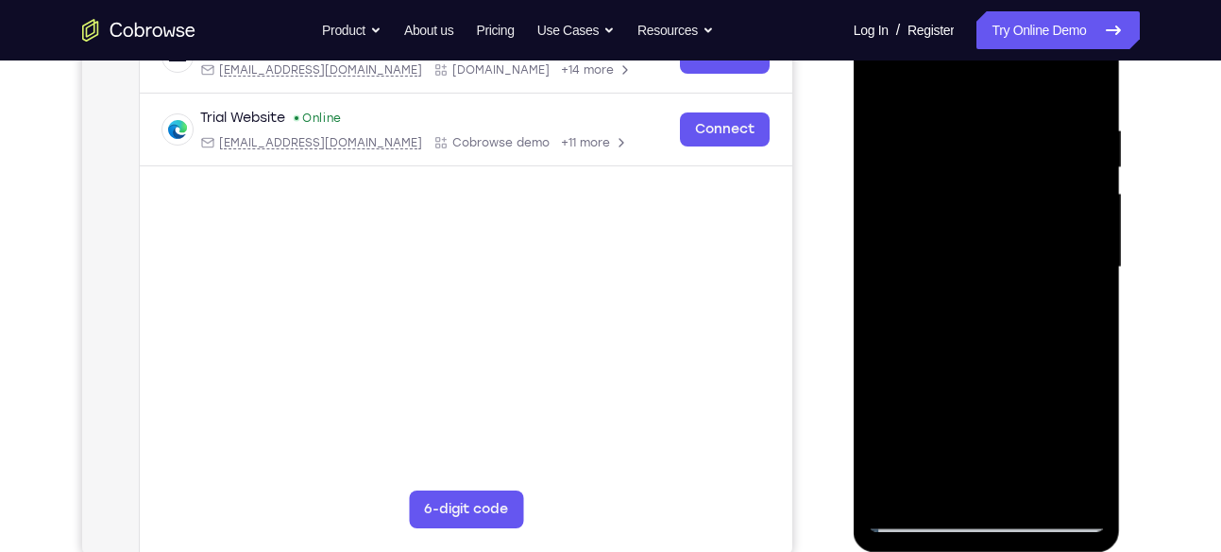
click at [1030, 197] on div at bounding box center [987, 267] width 238 height 529
drag, startPoint x: 1037, startPoint y: 382, endPoint x: 1036, endPoint y: 192, distance: 189.9
click at [1036, 192] on div at bounding box center [987, 267] width 238 height 529
drag, startPoint x: 1021, startPoint y: 352, endPoint x: 1025, endPoint y: 128, distance: 224.8
click at [1025, 128] on div at bounding box center [987, 267] width 238 height 529
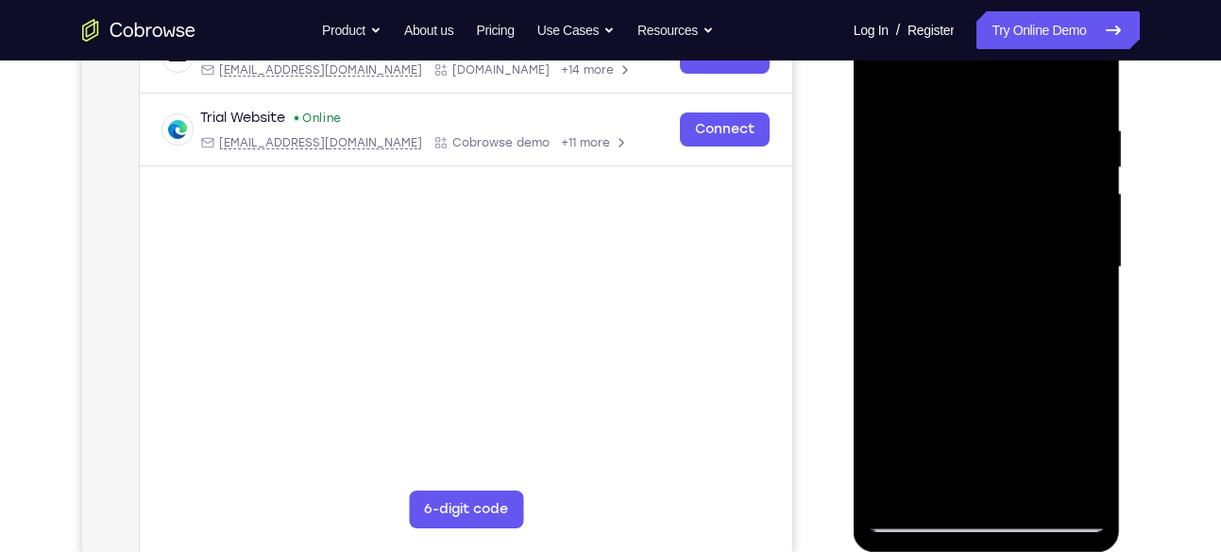
drag, startPoint x: 1010, startPoint y: 383, endPoint x: 1029, endPoint y: 113, distance: 269.9
click at [1029, 113] on div at bounding box center [987, 267] width 238 height 529
drag, startPoint x: 1017, startPoint y: 338, endPoint x: 1022, endPoint y: 156, distance: 182.4
click at [1022, 156] on div at bounding box center [987, 267] width 238 height 529
drag, startPoint x: 998, startPoint y: 370, endPoint x: 996, endPoint y: 170, distance: 200.3
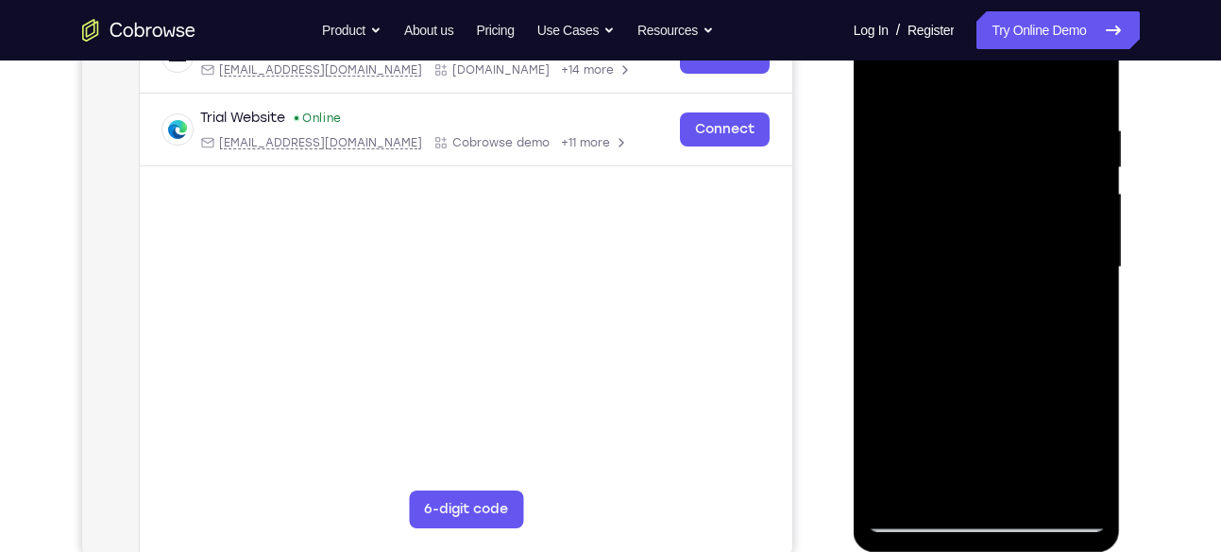
click at [996, 170] on div at bounding box center [987, 267] width 238 height 529
drag, startPoint x: 1019, startPoint y: 361, endPoint x: 1010, endPoint y: 113, distance: 247.6
click at [1010, 113] on div at bounding box center [987, 267] width 238 height 529
drag, startPoint x: 998, startPoint y: 380, endPoint x: 991, endPoint y: 113, distance: 266.5
click at [991, 113] on div at bounding box center [987, 267] width 238 height 529
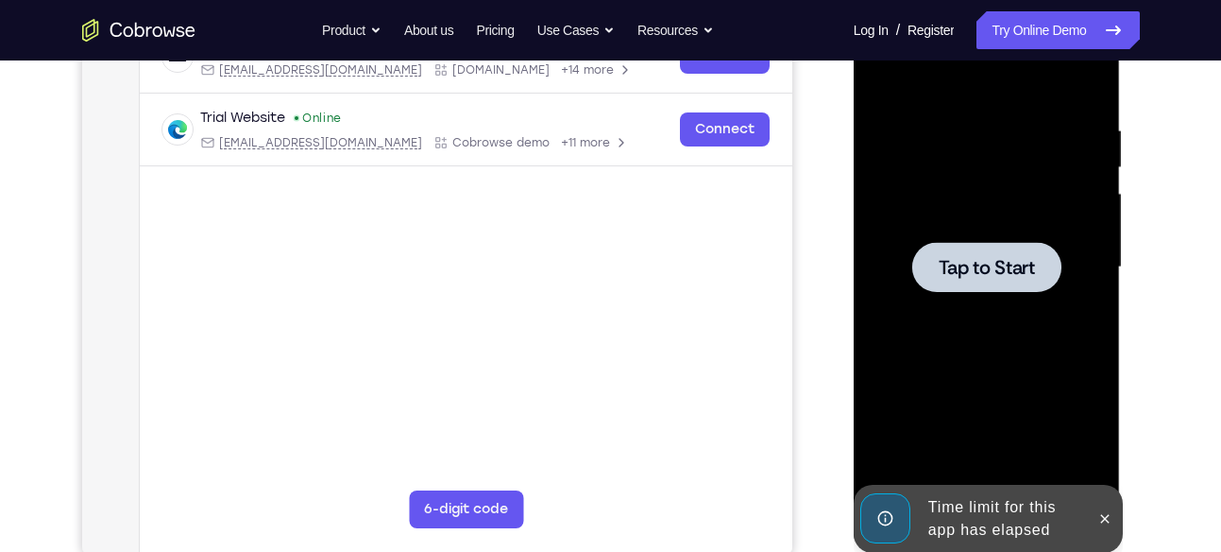
drag, startPoint x: 1018, startPoint y: 338, endPoint x: 1002, endPoint y: 137, distance: 201.8
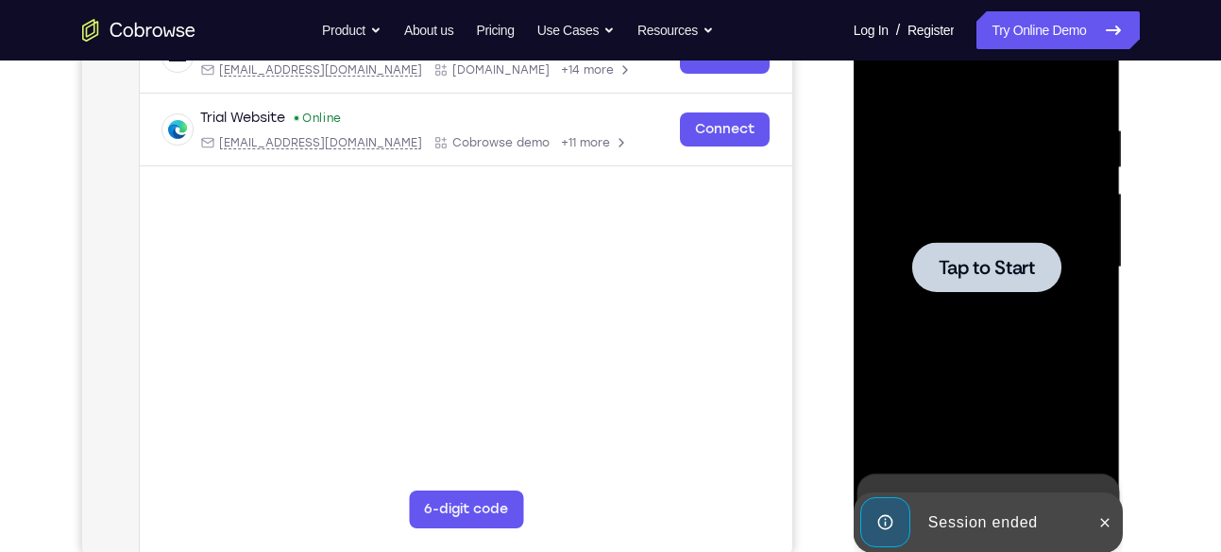
click at [996, 260] on span "Tap to Start" at bounding box center [987, 267] width 96 height 19
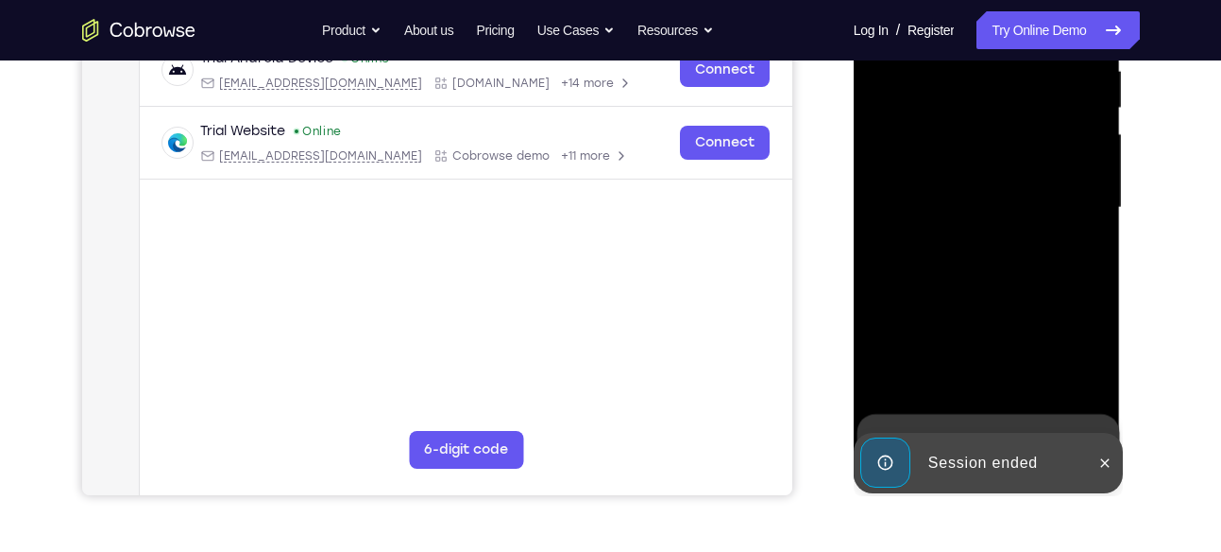
scroll to position [390, 0]
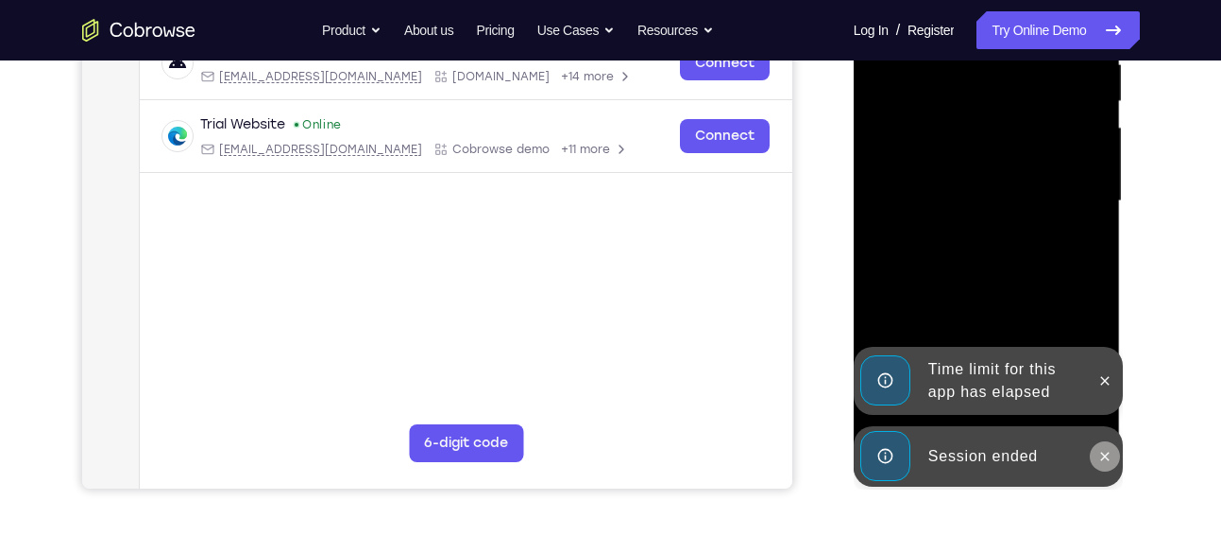
click at [1098, 458] on icon at bounding box center [1105, 456] width 15 height 15
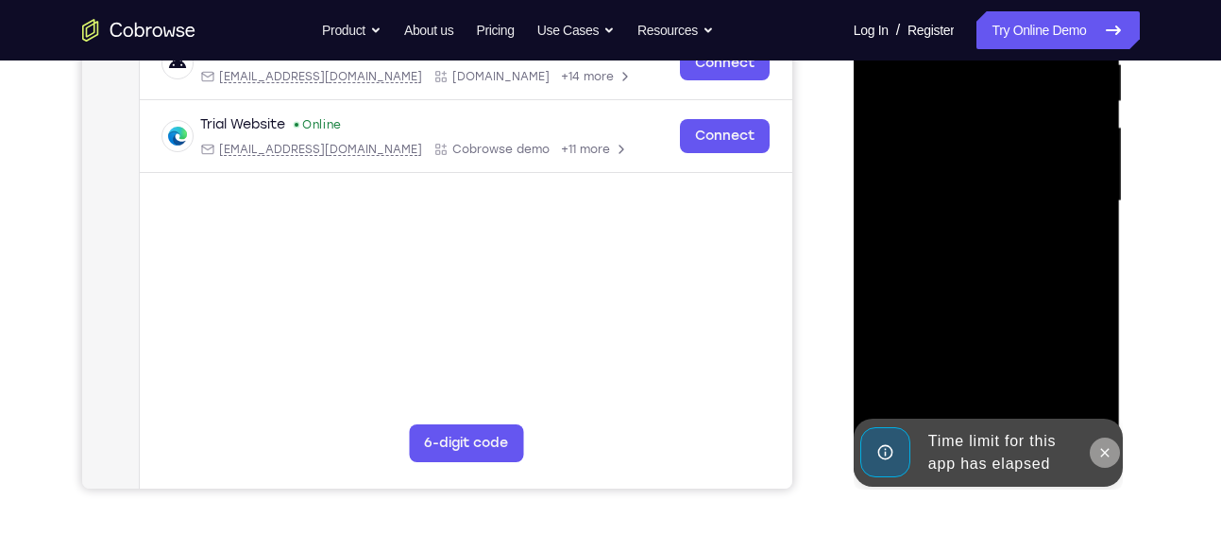
drag, startPoint x: 1102, startPoint y: 377, endPoint x: 1102, endPoint y: 452, distance: 75.6
click at [1102, 452] on div "Online web based iOS Simulators and Android Emulators. Run iPhone, iPad, Mobile…" at bounding box center [988, 206] width 269 height 567
click at [1102, 452] on icon at bounding box center [1105, 452] width 15 height 15
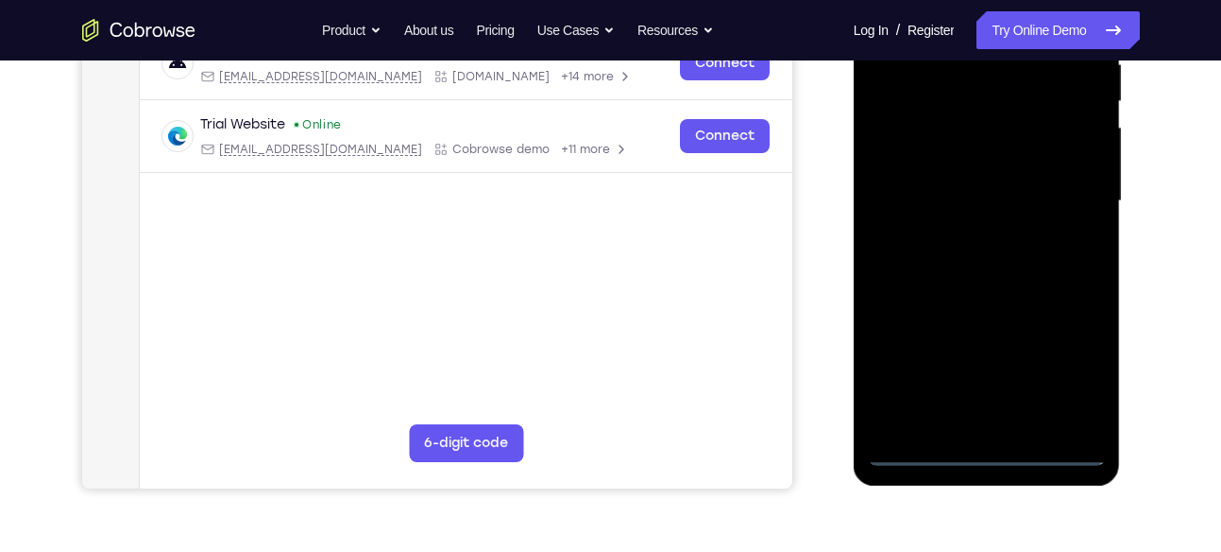
click at [977, 450] on div at bounding box center [987, 201] width 238 height 529
drag, startPoint x: 1087, startPoint y: 338, endPoint x: 1068, endPoint y: 367, distance: 34.8
click at [1068, 367] on div at bounding box center [987, 201] width 238 height 529
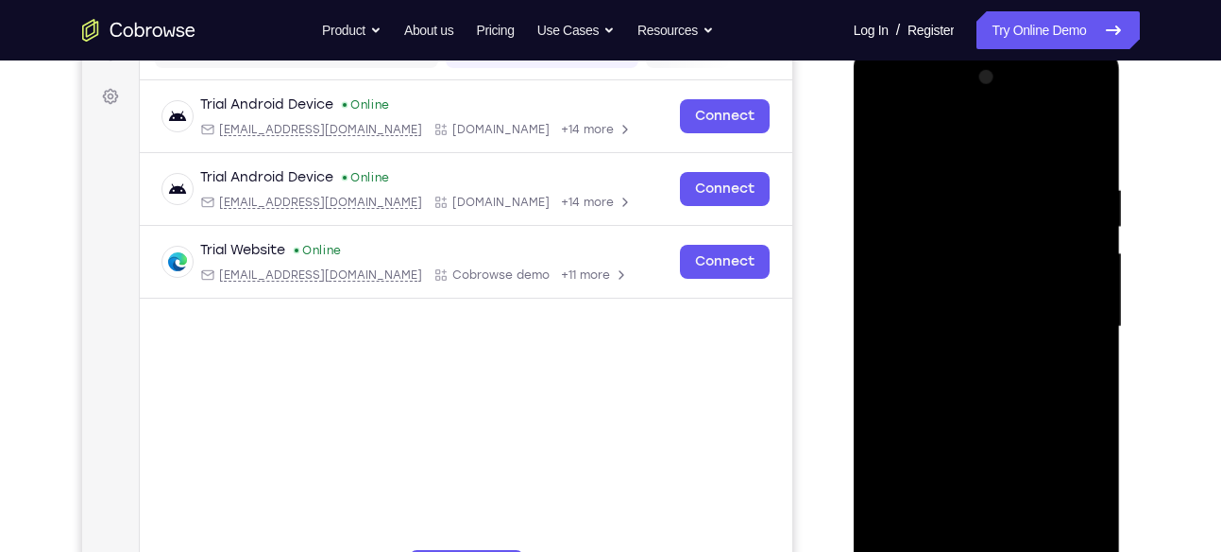
scroll to position [434, 0]
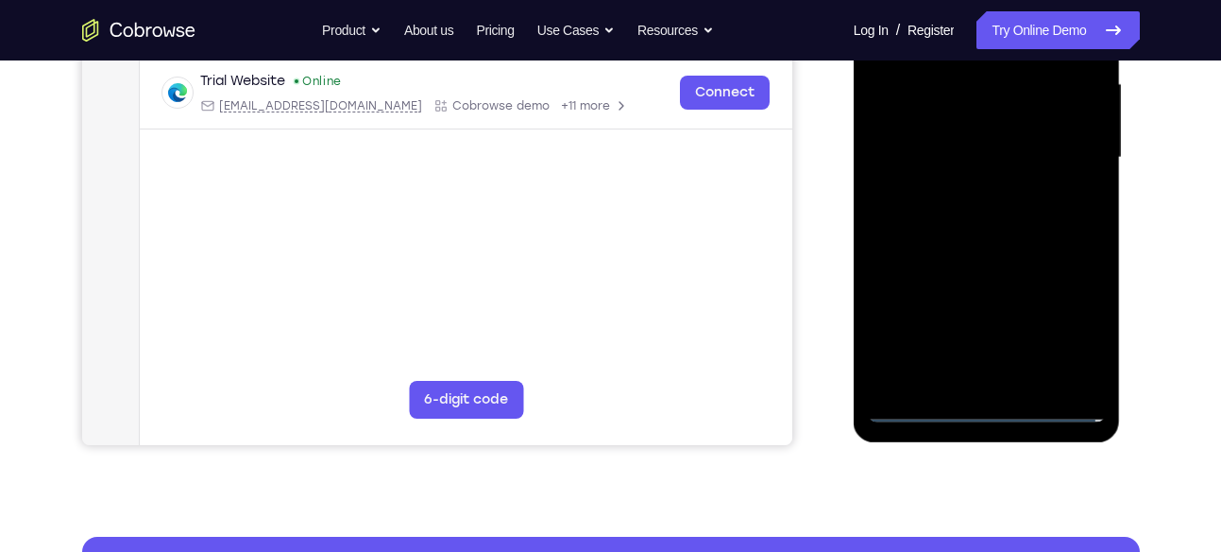
click at [988, 417] on div at bounding box center [987, 157] width 238 height 529
click at [1064, 334] on div at bounding box center [987, 157] width 238 height 529
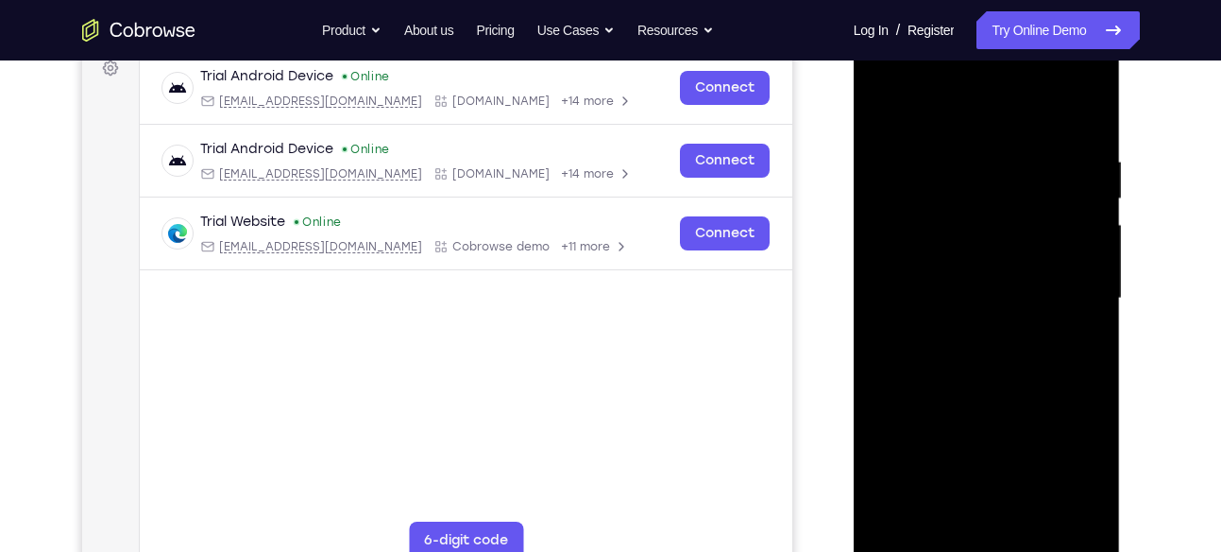
scroll to position [292, 0]
click at [959, 105] on div at bounding box center [987, 299] width 238 height 529
click at [1067, 290] on div at bounding box center [987, 299] width 238 height 529
click at [962, 329] on div at bounding box center [987, 299] width 238 height 529
click at [936, 275] on div at bounding box center [987, 299] width 238 height 529
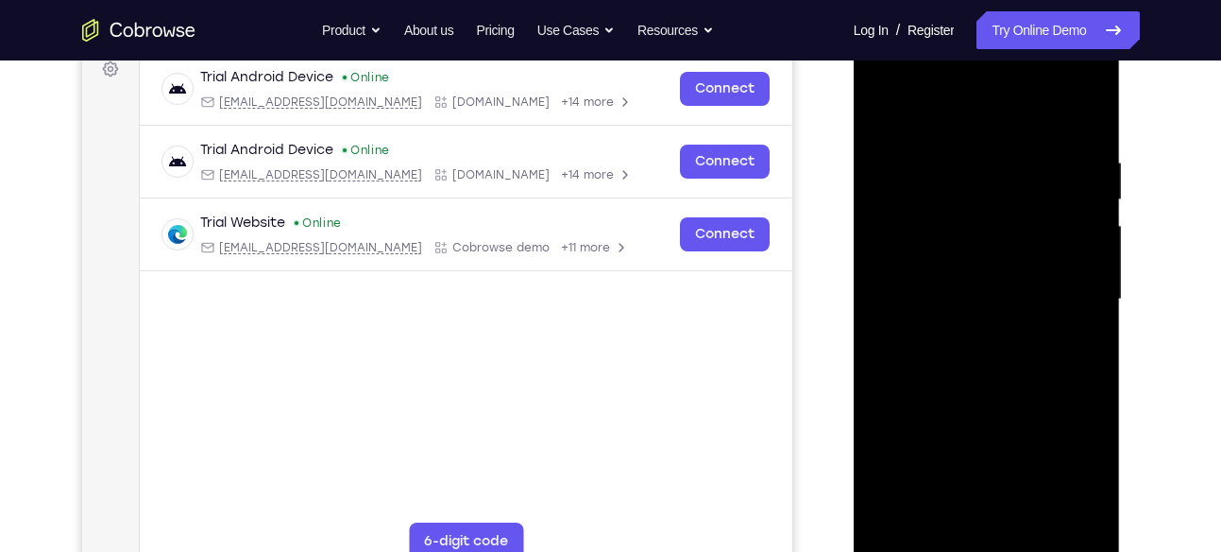
click at [972, 294] on div at bounding box center [987, 299] width 238 height 529
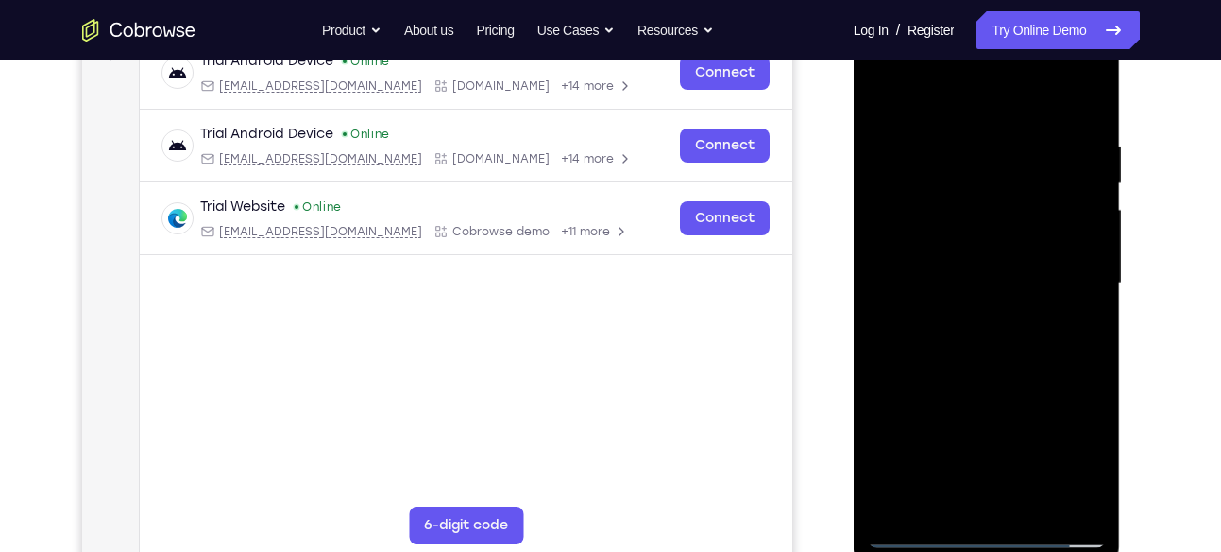
scroll to position [310, 0]
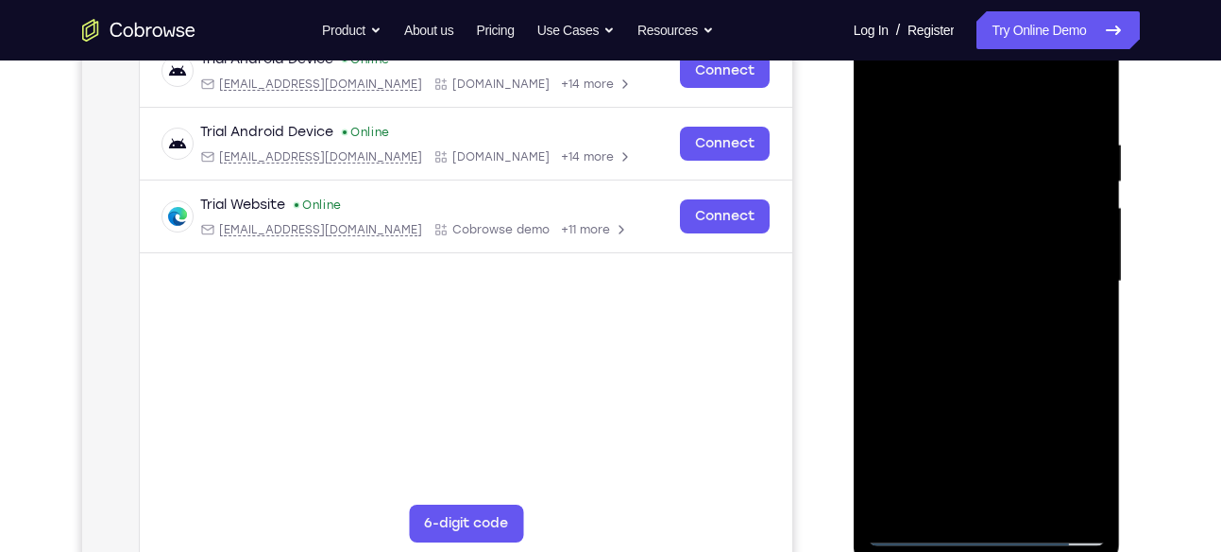
click at [1008, 369] on div at bounding box center [987, 281] width 238 height 529
click at [884, 455] on div at bounding box center [987, 281] width 238 height 529
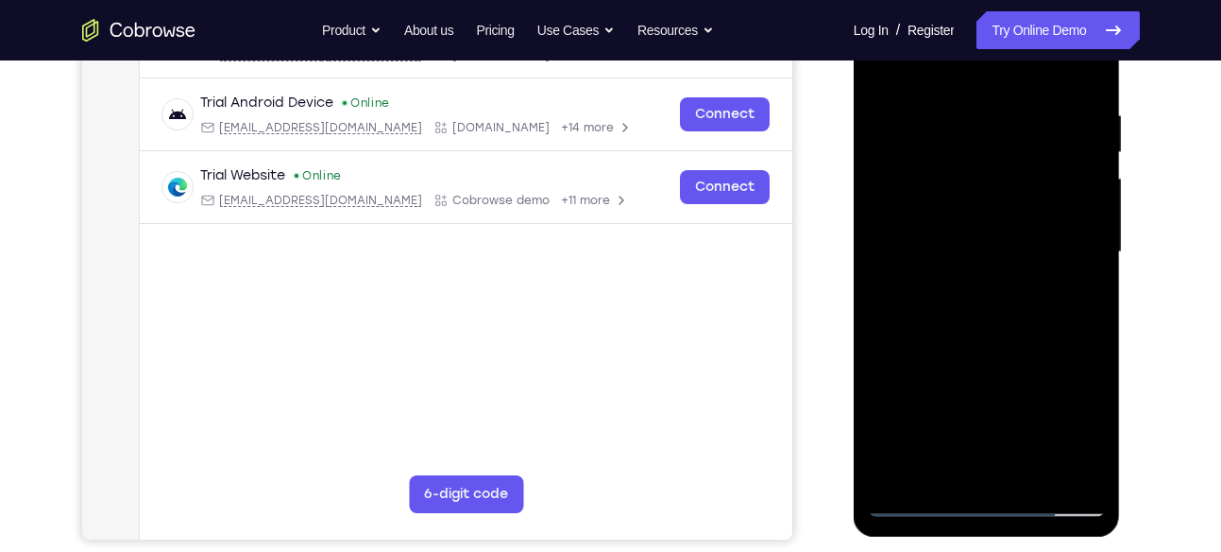
scroll to position [340, 0]
click at [1093, 294] on div at bounding box center [987, 251] width 238 height 529
drag, startPoint x: 1038, startPoint y: 327, endPoint x: 1038, endPoint y: 304, distance: 22.7
click at [1038, 304] on div at bounding box center [987, 251] width 238 height 529
click at [885, 279] on div at bounding box center [987, 251] width 238 height 529
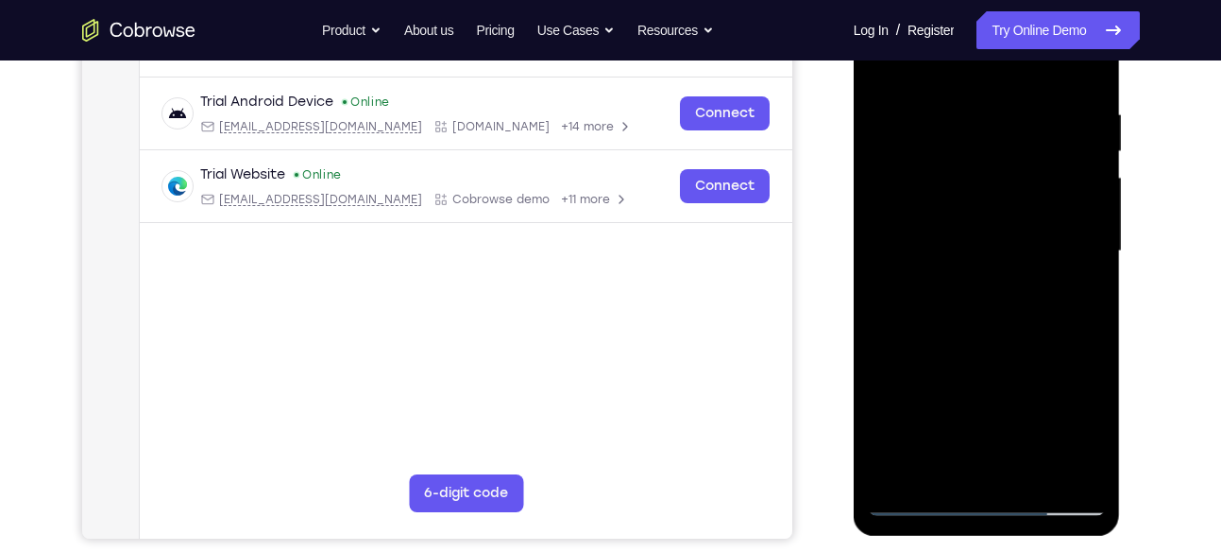
click at [885, 279] on div at bounding box center [987, 251] width 238 height 529
drag, startPoint x: 1027, startPoint y: 330, endPoint x: 1021, endPoint y: 240, distance: 89.9
click at [1021, 240] on div at bounding box center [987, 251] width 238 height 529
drag, startPoint x: 1030, startPoint y: 332, endPoint x: 1029, endPoint y: 198, distance: 133.2
click at [1029, 198] on div at bounding box center [987, 251] width 238 height 529
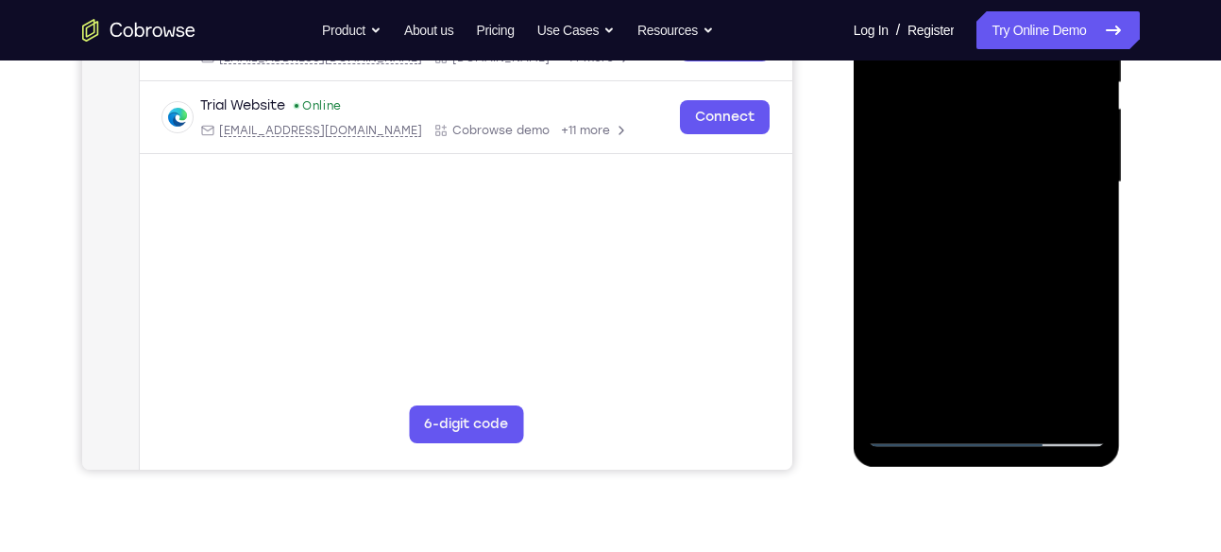
scroll to position [411, 0]
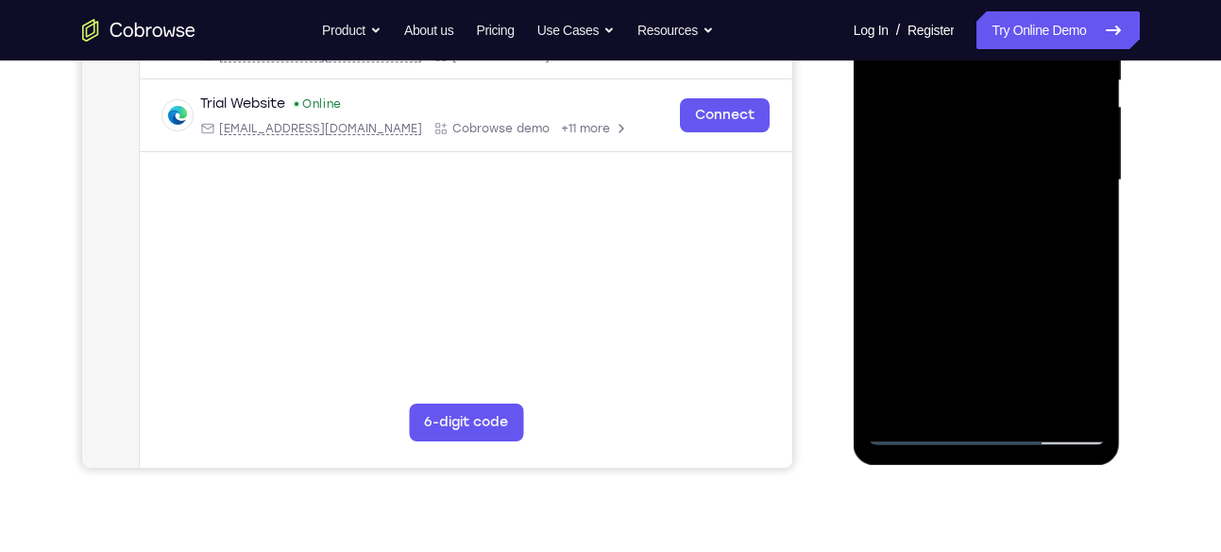
click at [1026, 402] on div at bounding box center [987, 180] width 238 height 529
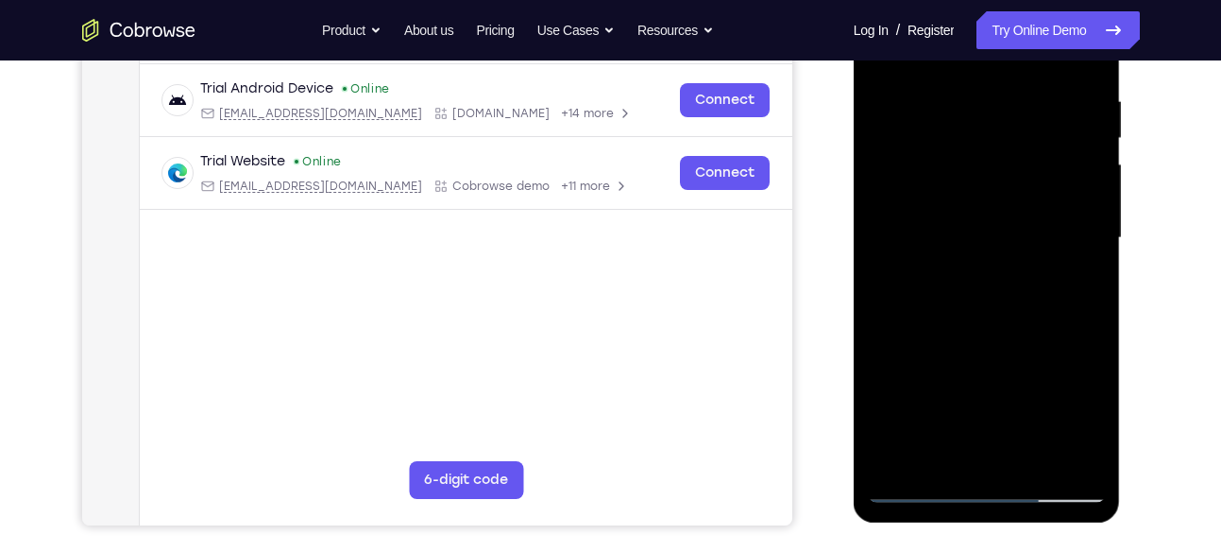
click at [936, 344] on div at bounding box center [987, 238] width 238 height 529
click at [1028, 237] on div at bounding box center [987, 238] width 238 height 529
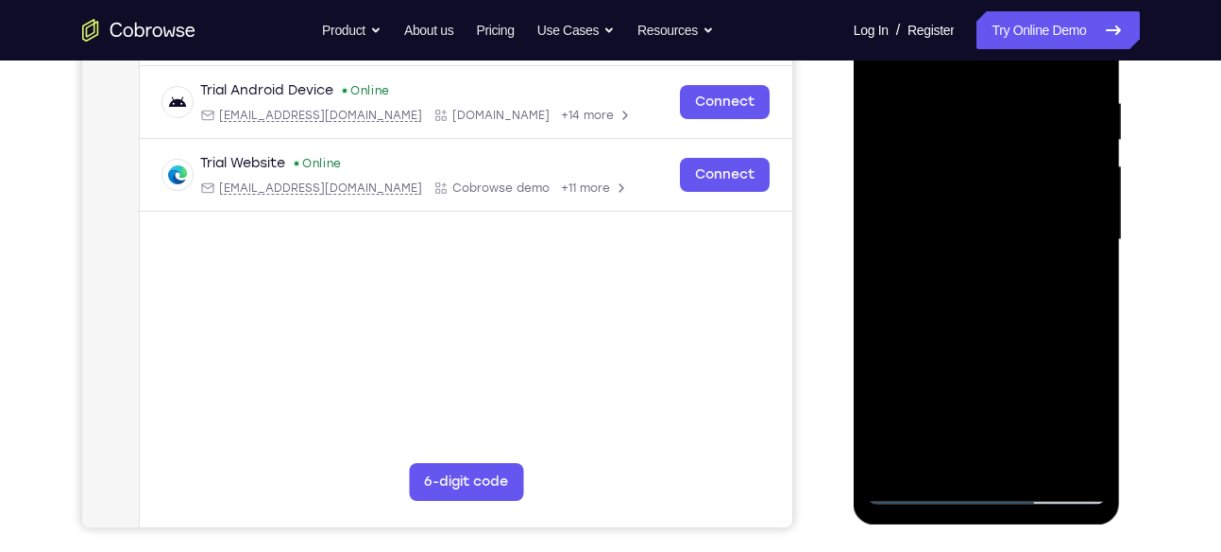
scroll to position [352, 0]
click at [945, 445] on div at bounding box center [987, 238] width 238 height 529
click at [959, 286] on div at bounding box center [987, 238] width 238 height 529
click at [959, 284] on div at bounding box center [987, 238] width 238 height 529
click at [1083, 423] on div at bounding box center [987, 238] width 238 height 529
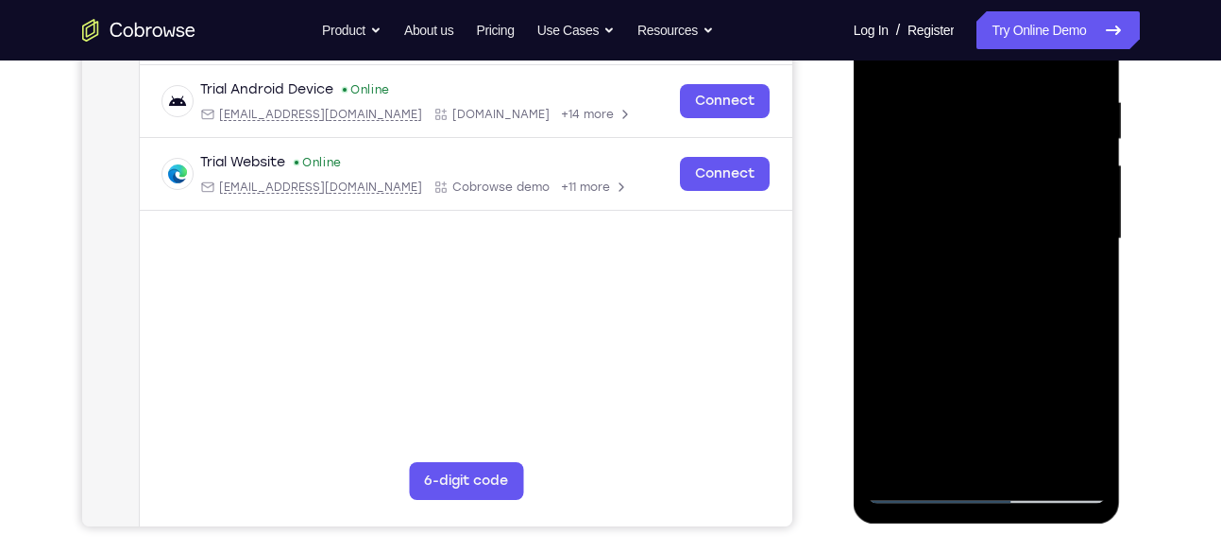
click at [1034, 289] on div at bounding box center [987, 238] width 238 height 529
click at [1076, 286] on div at bounding box center [987, 238] width 238 height 529
click at [917, 488] on div at bounding box center [987, 238] width 238 height 529
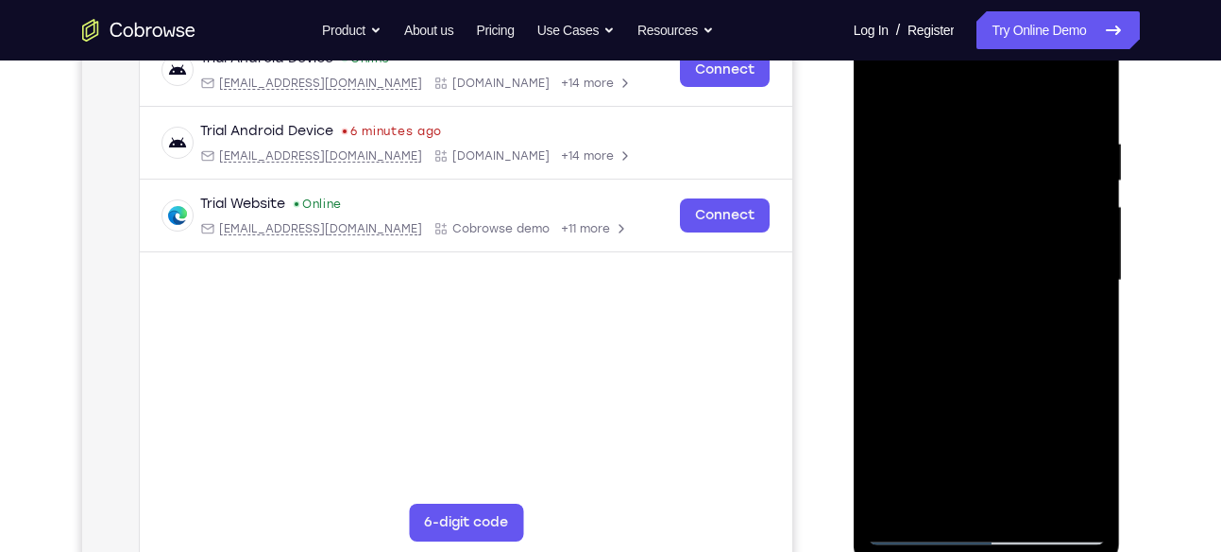
scroll to position [312, 0]
click at [959, 454] on div at bounding box center [987, 279] width 238 height 529
click at [913, 456] on div at bounding box center [987, 279] width 238 height 529
click at [927, 429] on div at bounding box center [987, 279] width 238 height 529
click at [1001, 272] on div at bounding box center [987, 279] width 238 height 529
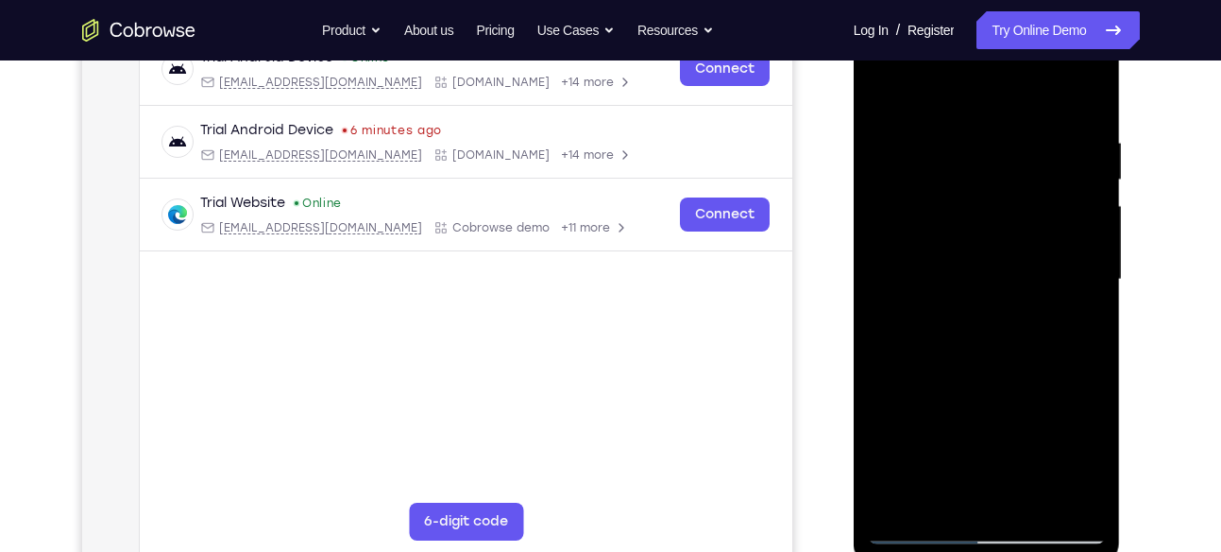
click at [954, 487] on div at bounding box center [987, 279] width 238 height 529
click at [1087, 451] on div at bounding box center [987, 279] width 238 height 529
click at [1087, 452] on div at bounding box center [987, 279] width 238 height 529
click at [1087, 455] on div at bounding box center [987, 279] width 238 height 529
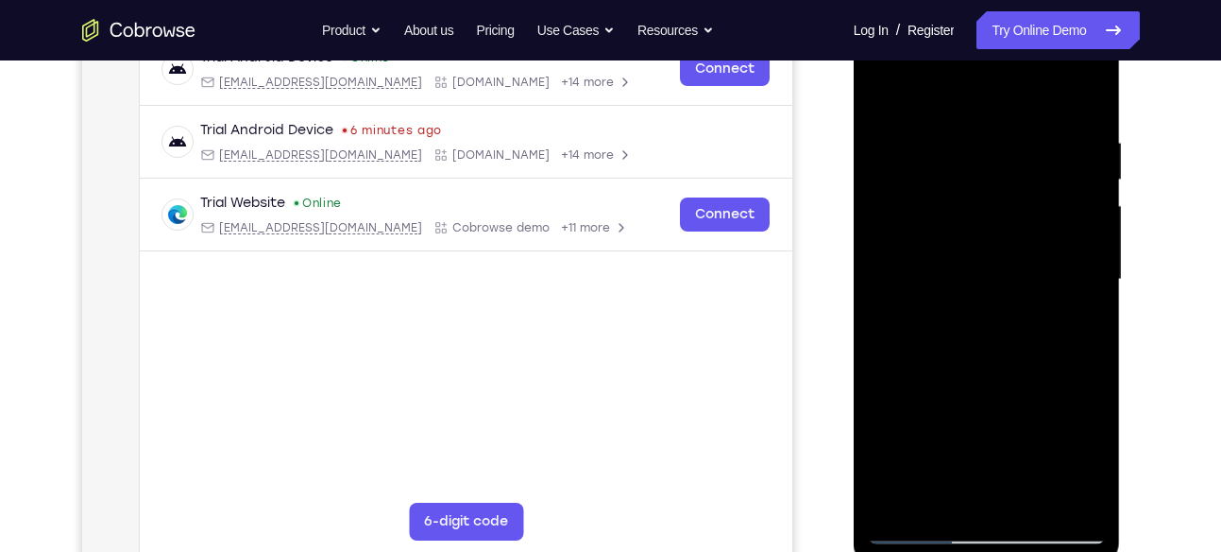
click at [1087, 455] on div at bounding box center [987, 279] width 238 height 529
click at [1086, 464] on div at bounding box center [987, 279] width 238 height 529
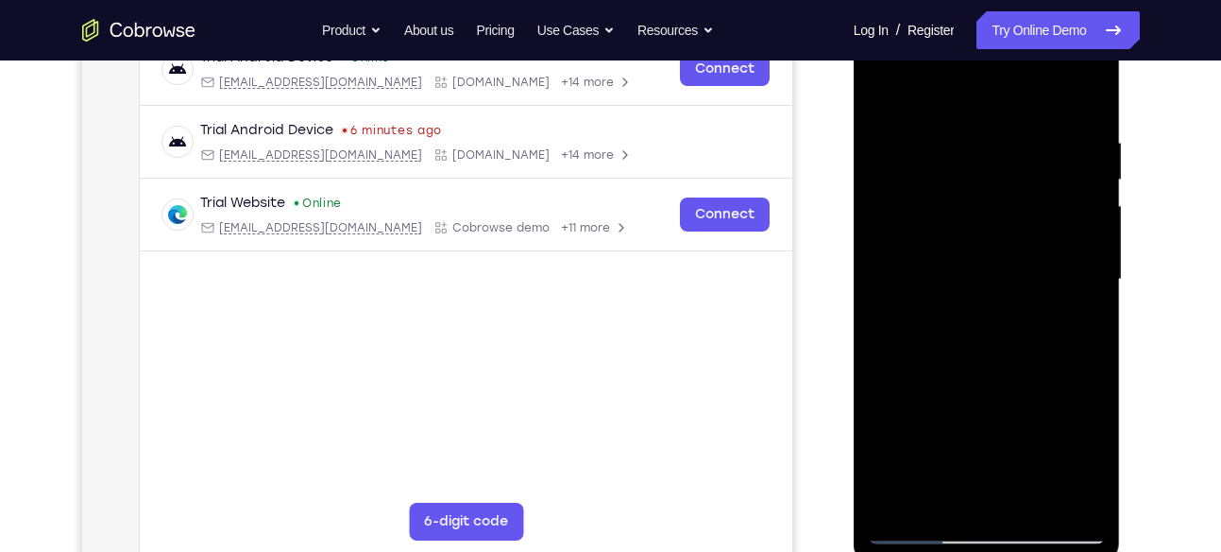
click at [1065, 326] on div at bounding box center [987, 279] width 238 height 529
click at [1081, 325] on div at bounding box center [987, 279] width 238 height 529
drag, startPoint x: 1059, startPoint y: 191, endPoint x: 1051, endPoint y: 240, distance: 49.7
click at [1051, 240] on div at bounding box center [987, 279] width 238 height 529
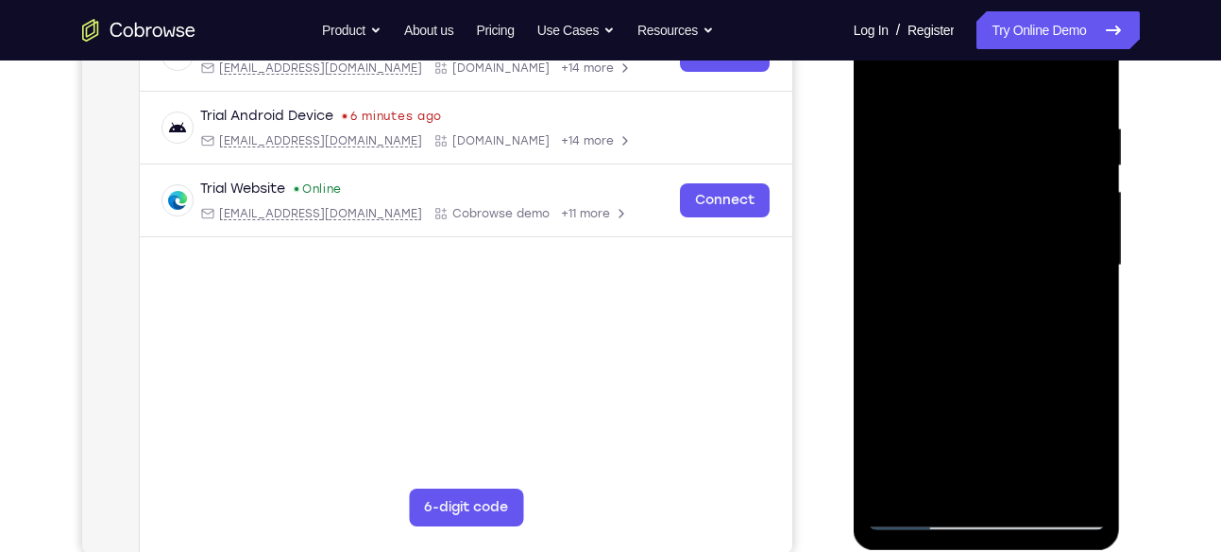
scroll to position [328, 0]
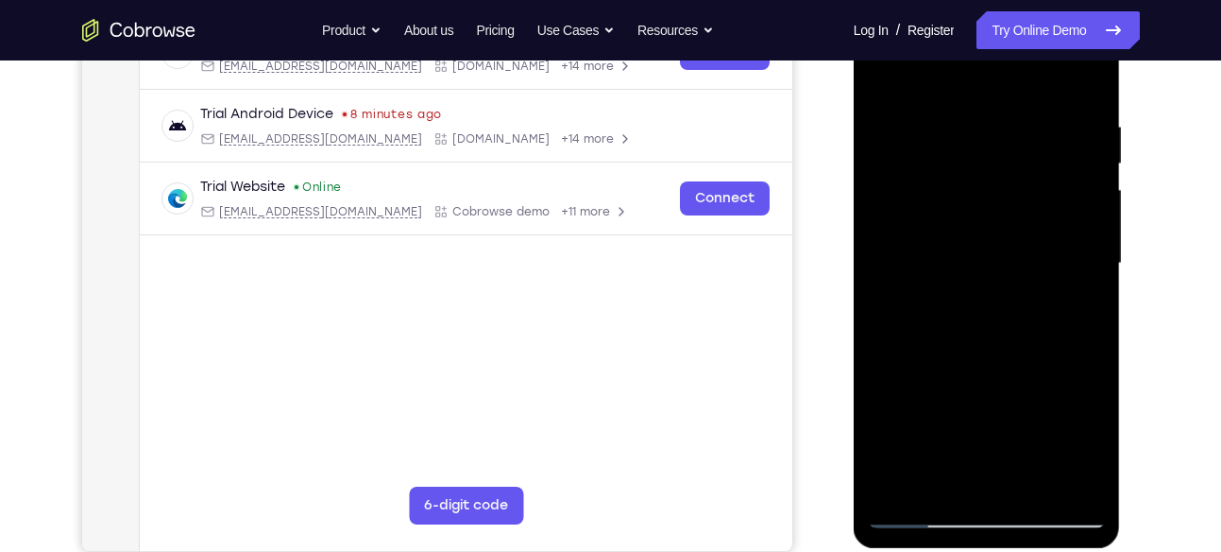
click at [925, 511] on div at bounding box center [987, 263] width 238 height 529
drag, startPoint x: 1036, startPoint y: 361, endPoint x: 1005, endPoint y: 465, distance: 108.5
click at [1005, 465] on div at bounding box center [987, 263] width 238 height 529
click at [889, 71] on div at bounding box center [987, 263] width 238 height 529
click at [1070, 216] on div at bounding box center [987, 263] width 238 height 529
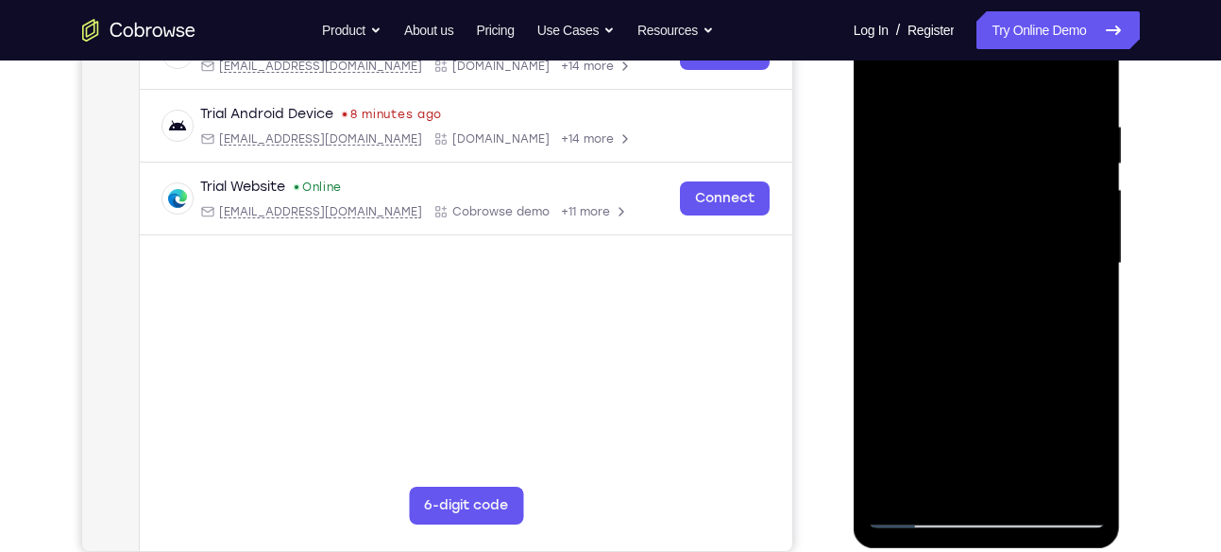
click at [920, 516] on div at bounding box center [987, 263] width 238 height 529
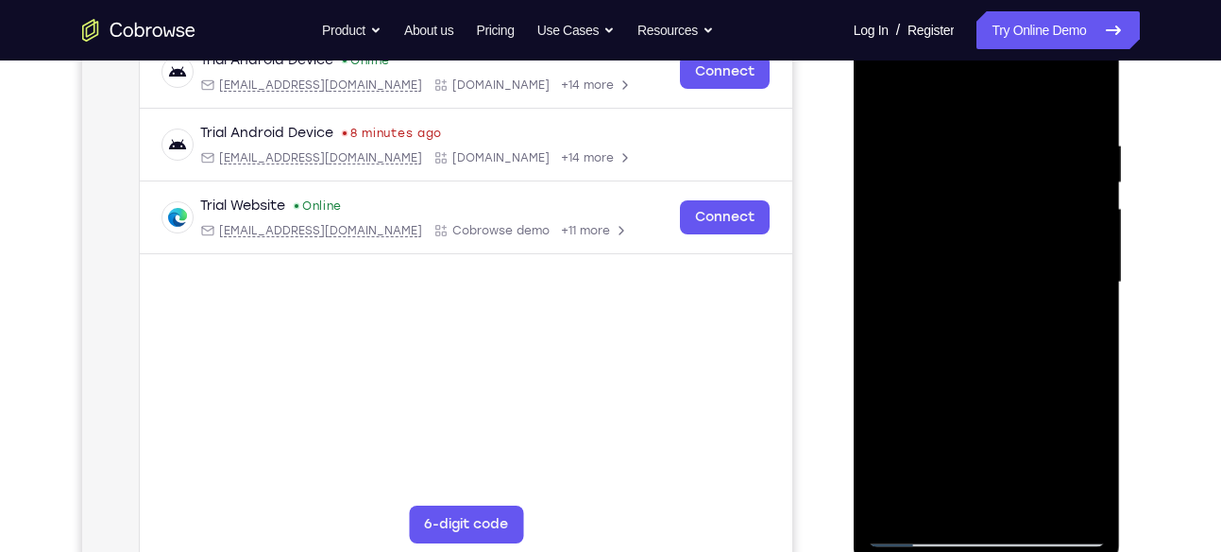
scroll to position [307, 0]
click at [891, 91] on div at bounding box center [987, 284] width 238 height 529
click at [959, 119] on div at bounding box center [987, 284] width 238 height 529
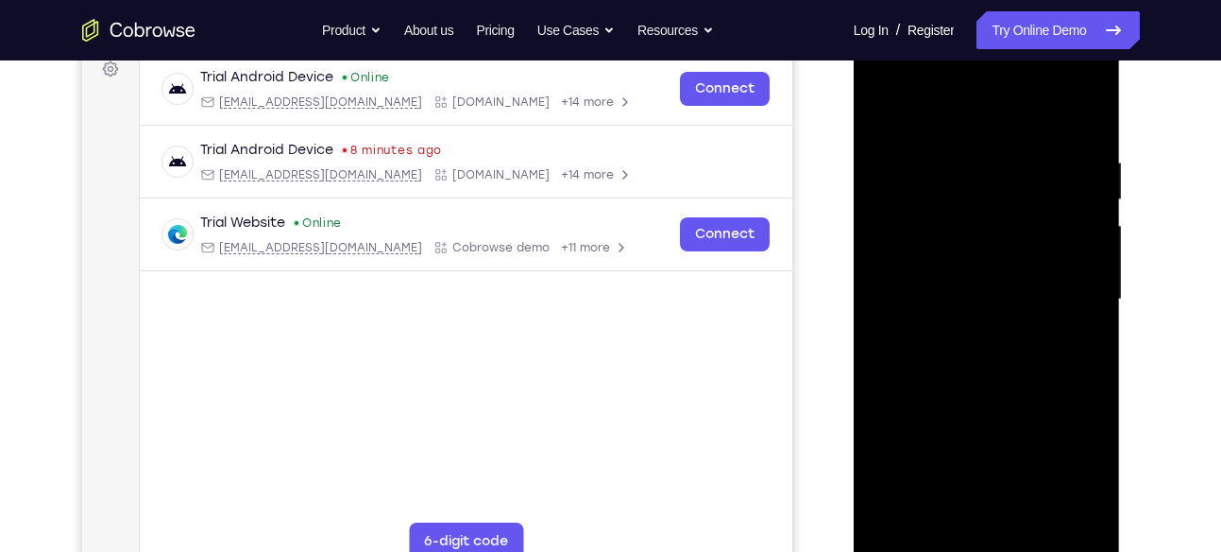
scroll to position [293, 0]
click at [1094, 224] on div at bounding box center [987, 298] width 238 height 529
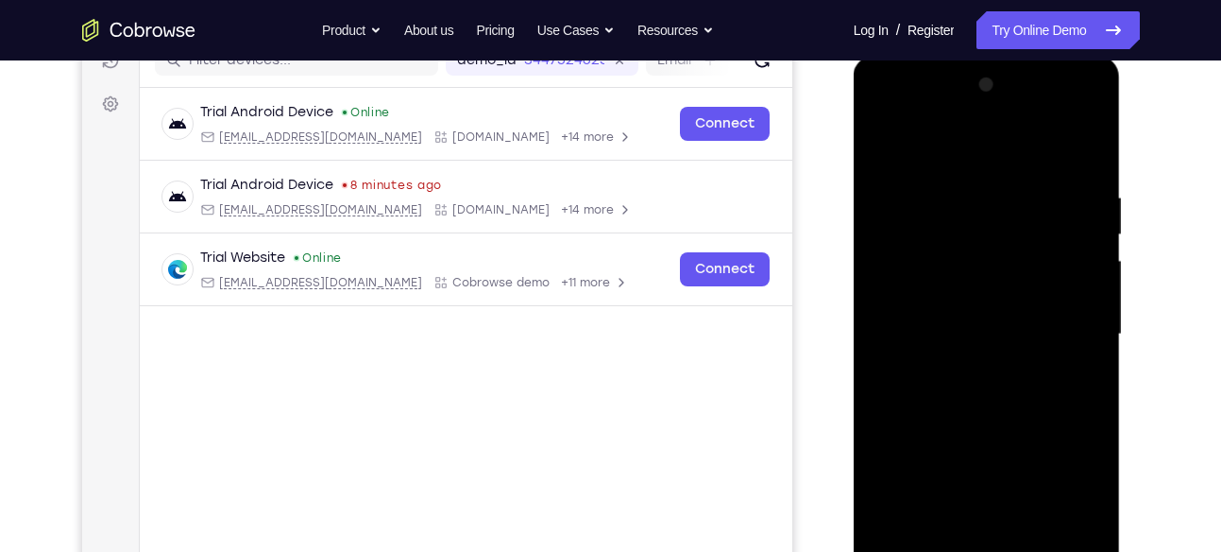
scroll to position [252, 0]
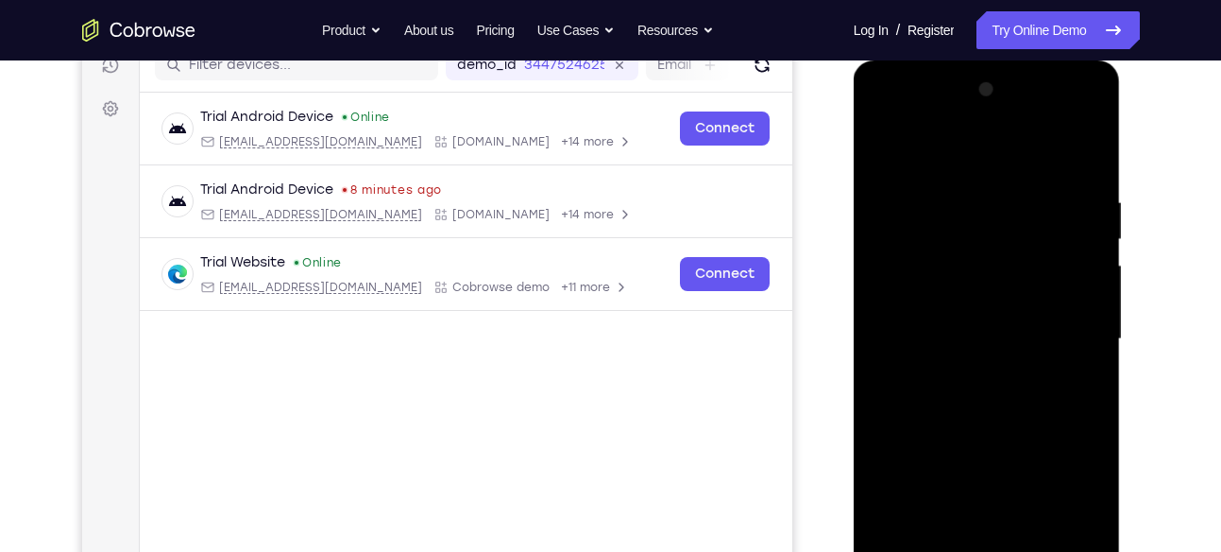
click at [1092, 227] on div at bounding box center [987, 339] width 238 height 529
click at [1093, 223] on div at bounding box center [987, 339] width 238 height 529
click at [1086, 161] on div at bounding box center [987, 339] width 238 height 529
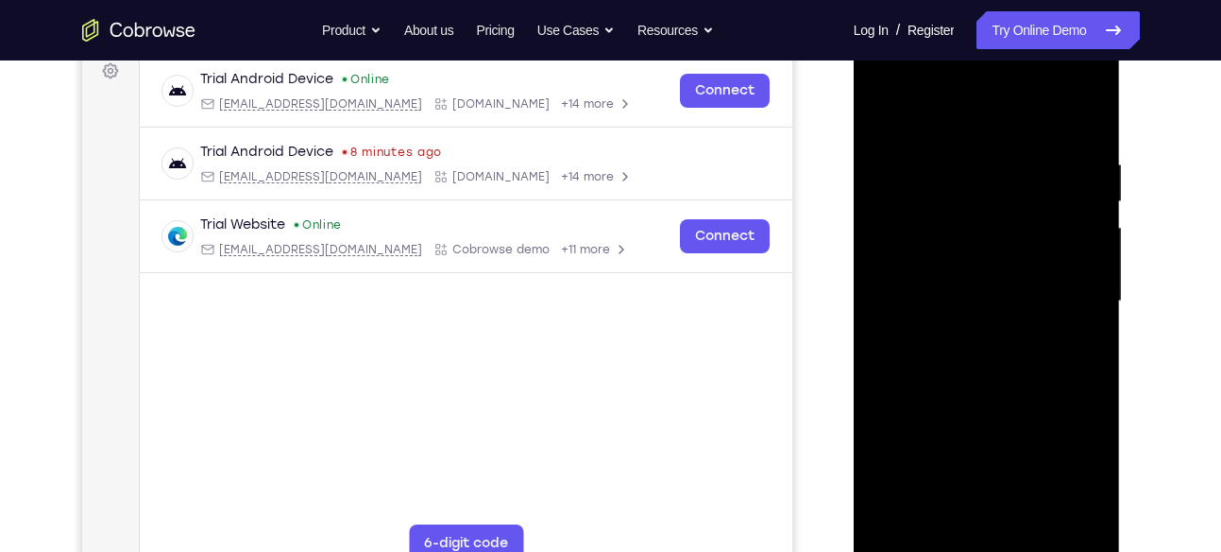
scroll to position [291, 0]
click at [1093, 201] on div at bounding box center [987, 300] width 238 height 529
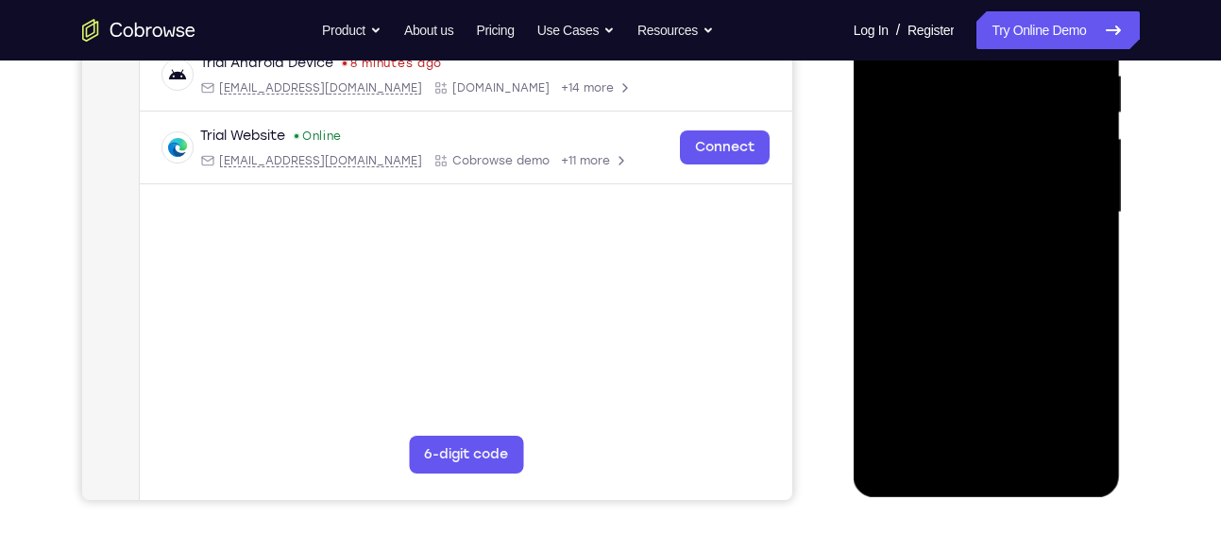
scroll to position [301, 0]
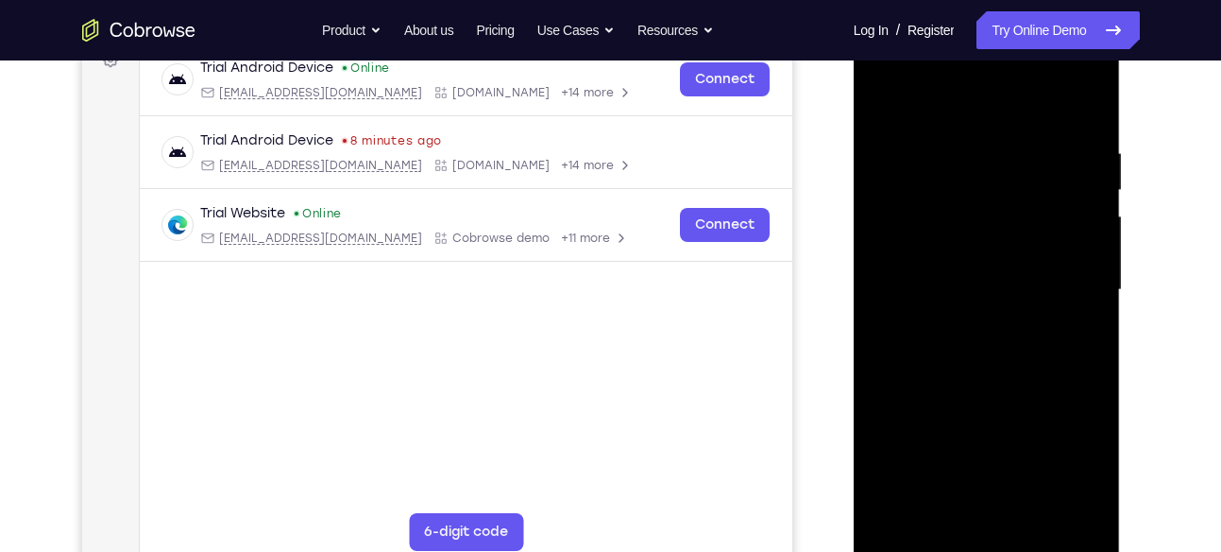
click at [1094, 165] on div at bounding box center [987, 290] width 238 height 529
drag, startPoint x: 1087, startPoint y: 166, endPoint x: 1098, endPoint y: 134, distance: 34.1
click at [1098, 134] on div at bounding box center [987, 290] width 238 height 529
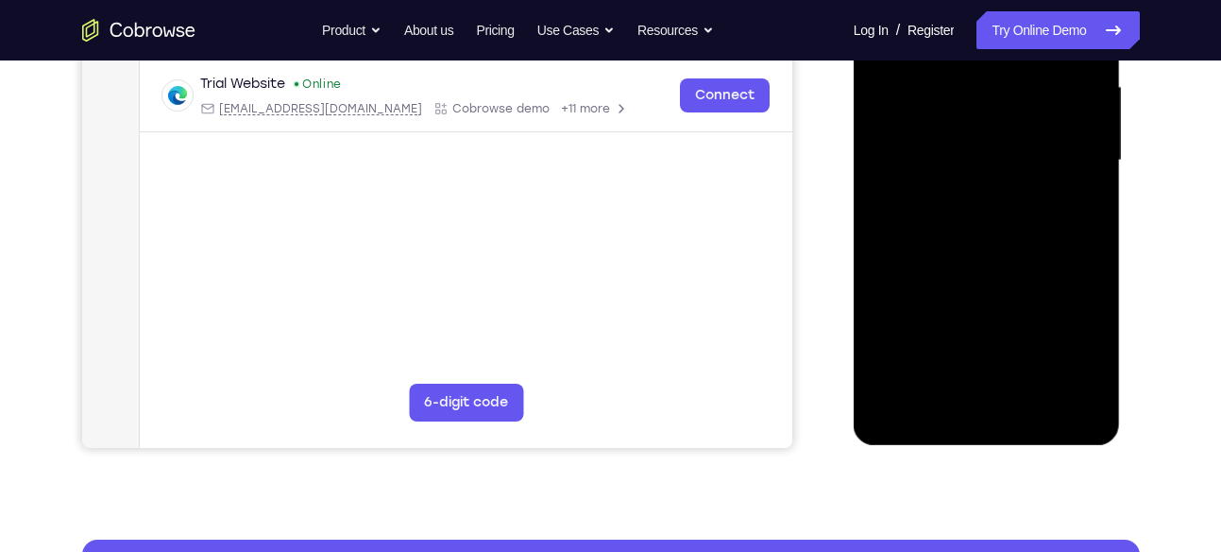
scroll to position [453, 0]
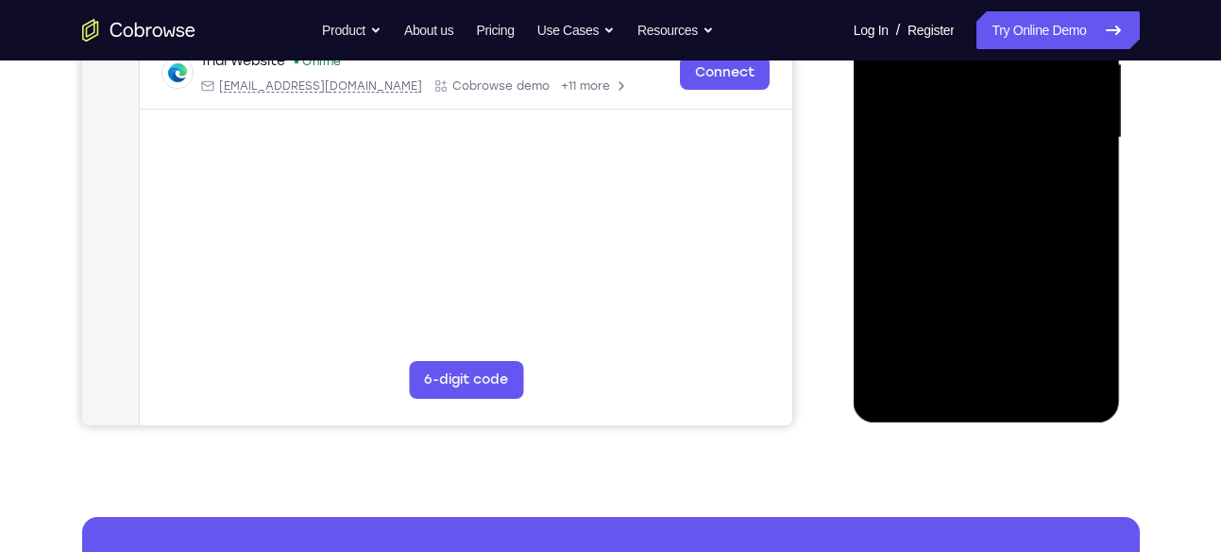
click at [918, 386] on div at bounding box center [987, 137] width 238 height 529
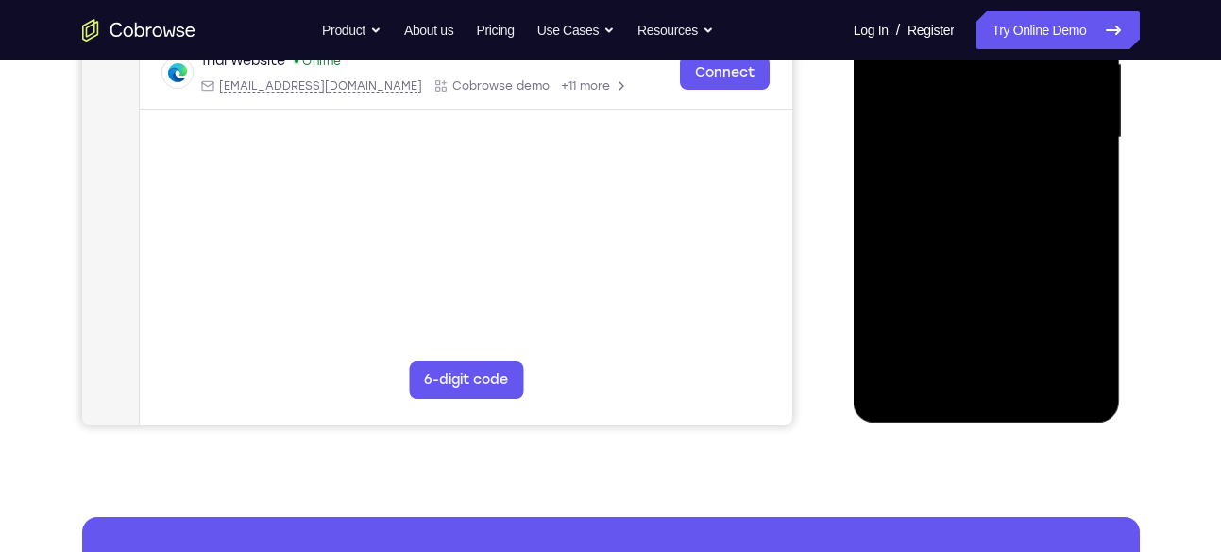
click at [918, 386] on div at bounding box center [987, 137] width 238 height 529
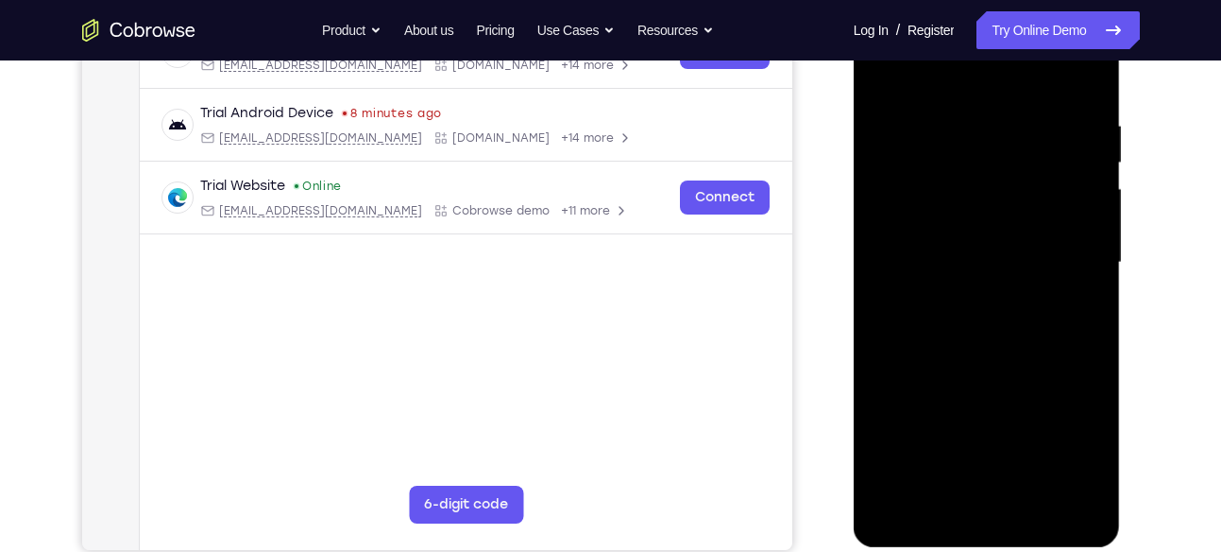
scroll to position [327, 0]
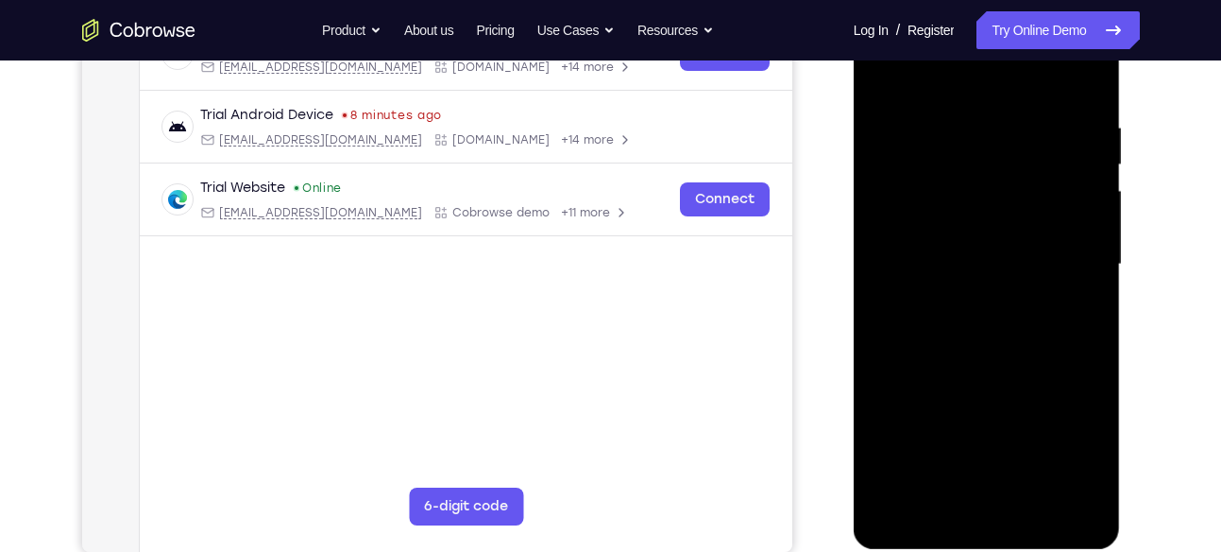
click at [1089, 77] on div at bounding box center [987, 264] width 238 height 529
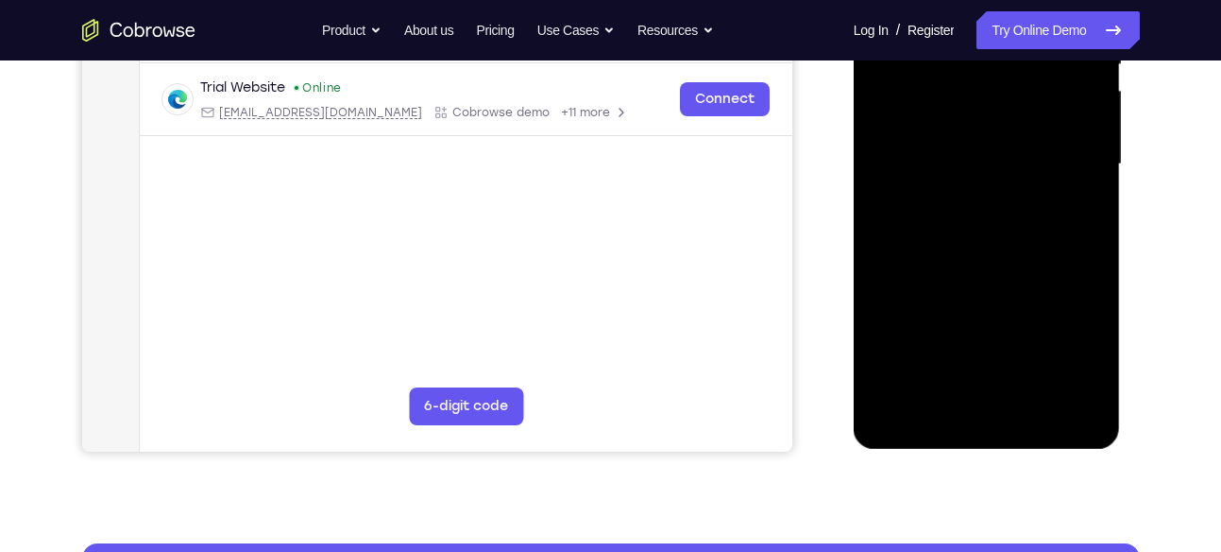
scroll to position [428, 0]
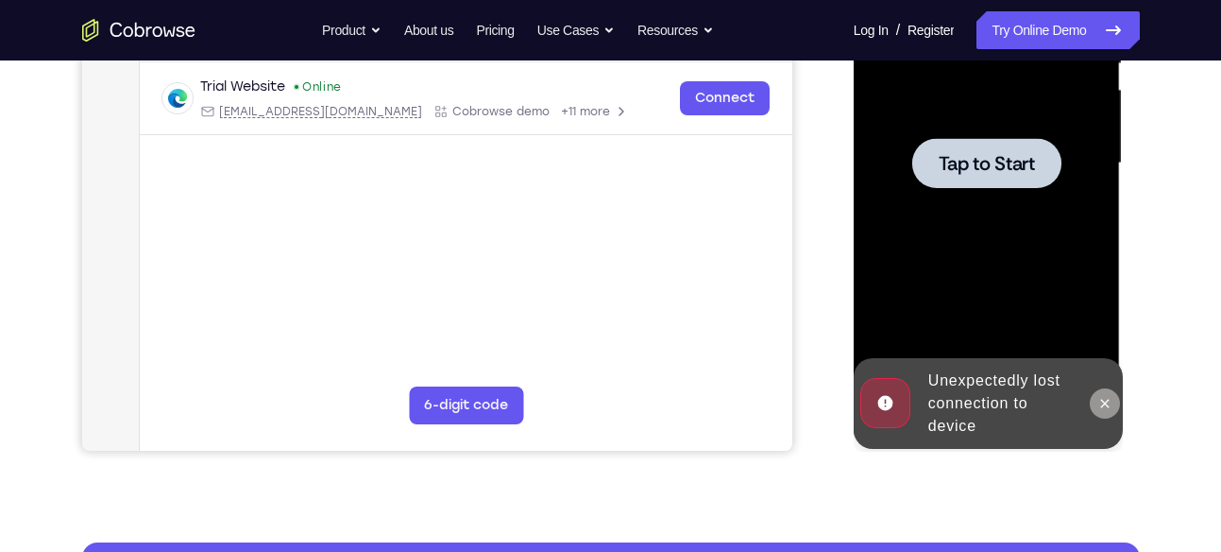
drag, startPoint x: 1101, startPoint y: 399, endPoint x: 1439, endPoint y: -64, distance: 572.6
click at [1101, 399] on icon at bounding box center [1105, 403] width 9 height 9
